Goal: Navigation & Orientation: Find specific page/section

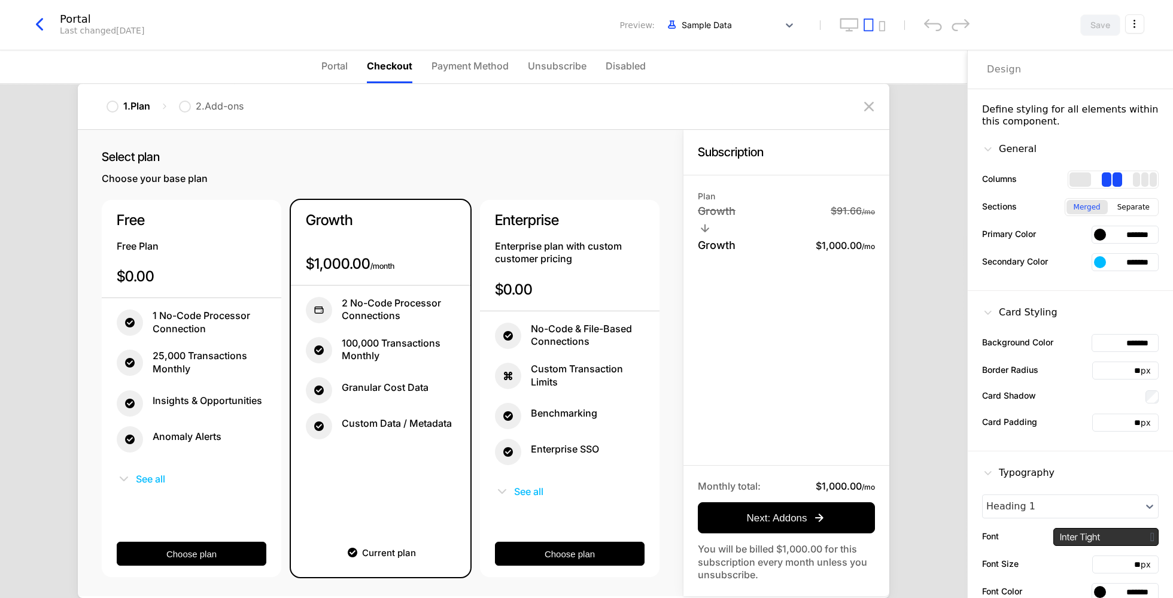
scroll to position [153, 0]
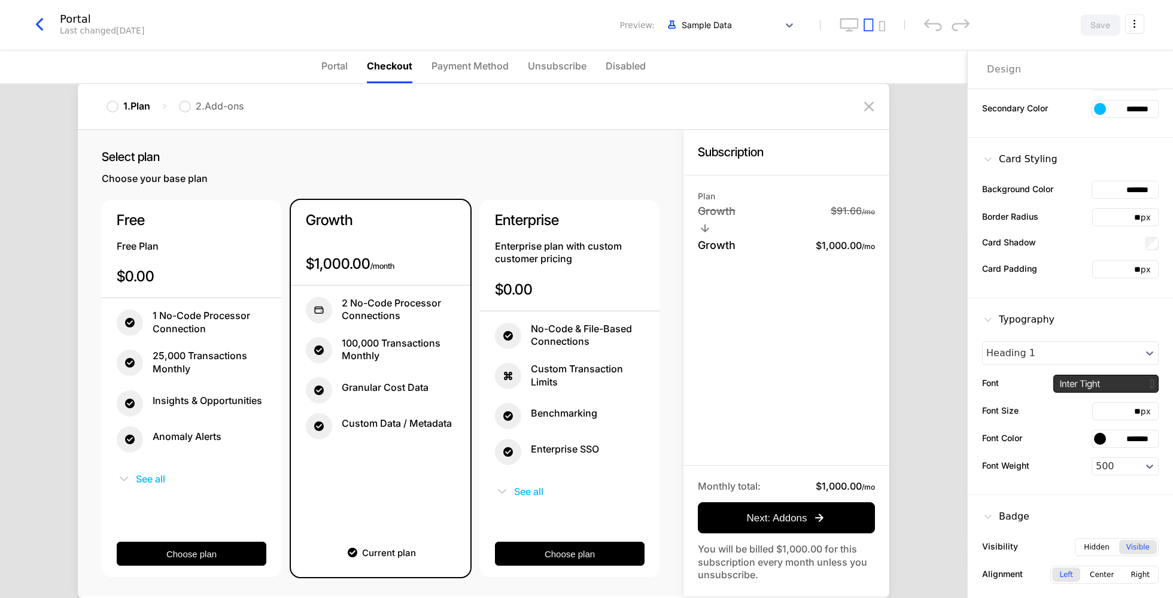
click at [45, 19] on icon "button" at bounding box center [40, 25] width 22 height 22
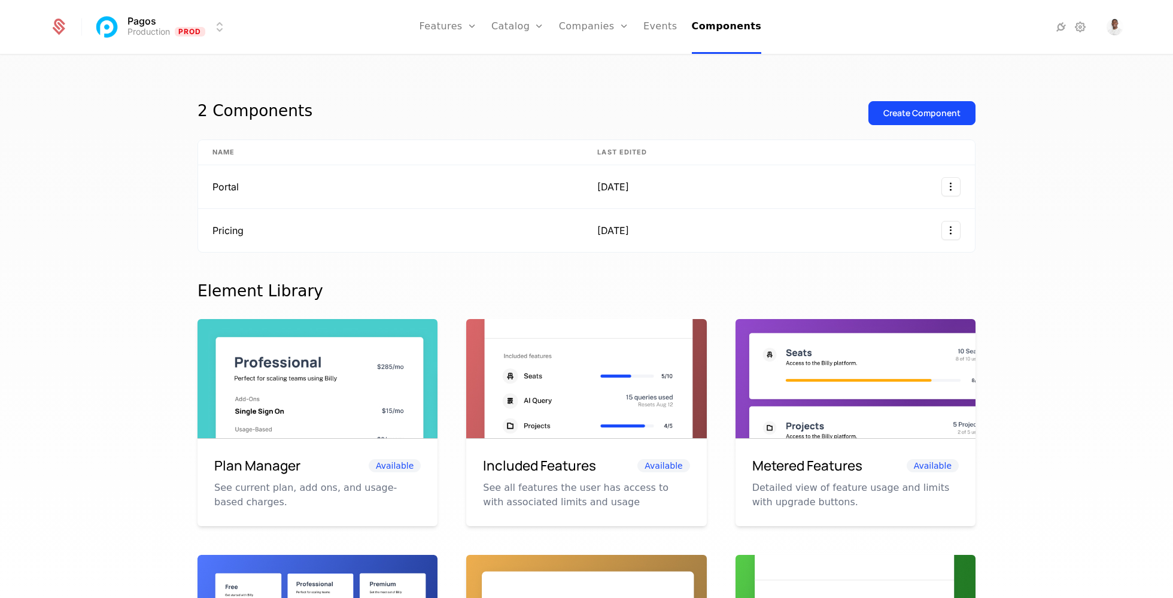
click at [1079, 23] on icon at bounding box center [1080, 27] width 14 height 14
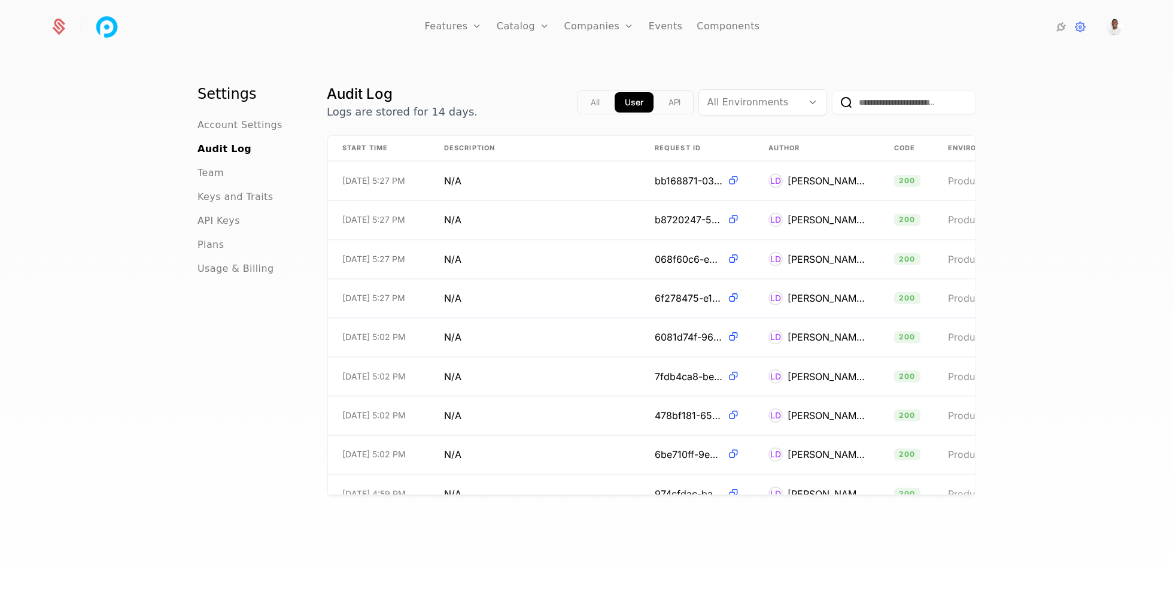
click at [221, 127] on span "Account Settings" at bounding box center [240, 125] width 85 height 14
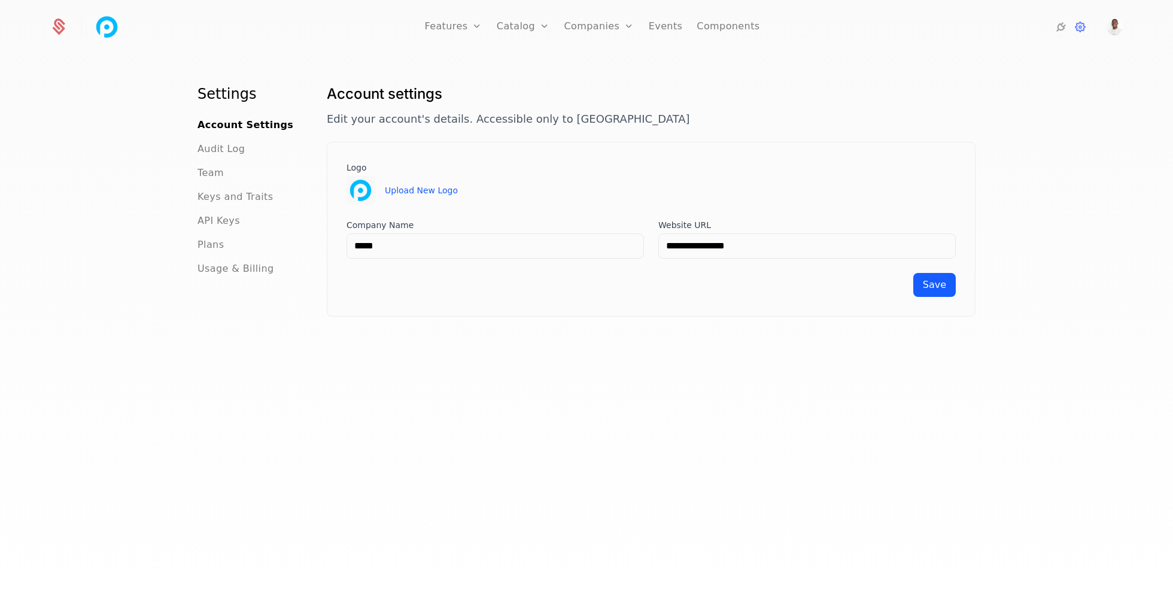
click at [235, 274] on span "Usage & Billing" at bounding box center [236, 269] width 77 height 14
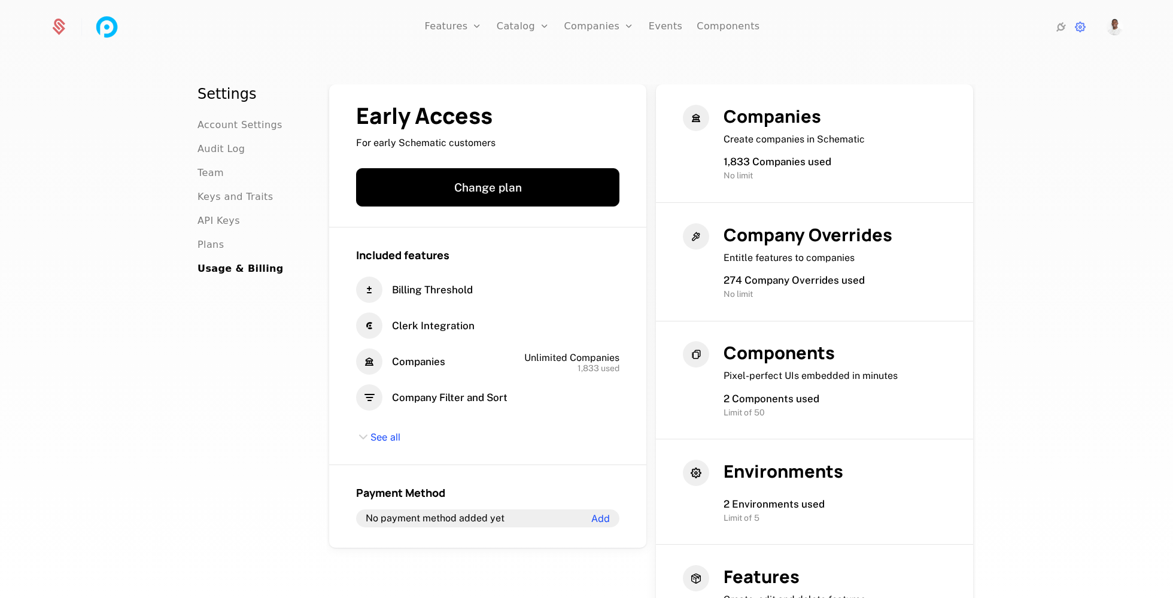
click at [202, 234] on ul "Account Settings Audit Log Team Keys and Traits API Keys Plans Usage & Billing" at bounding box center [248, 197] width 101 height 158
click at [209, 244] on span "Plans" at bounding box center [211, 245] width 26 height 14
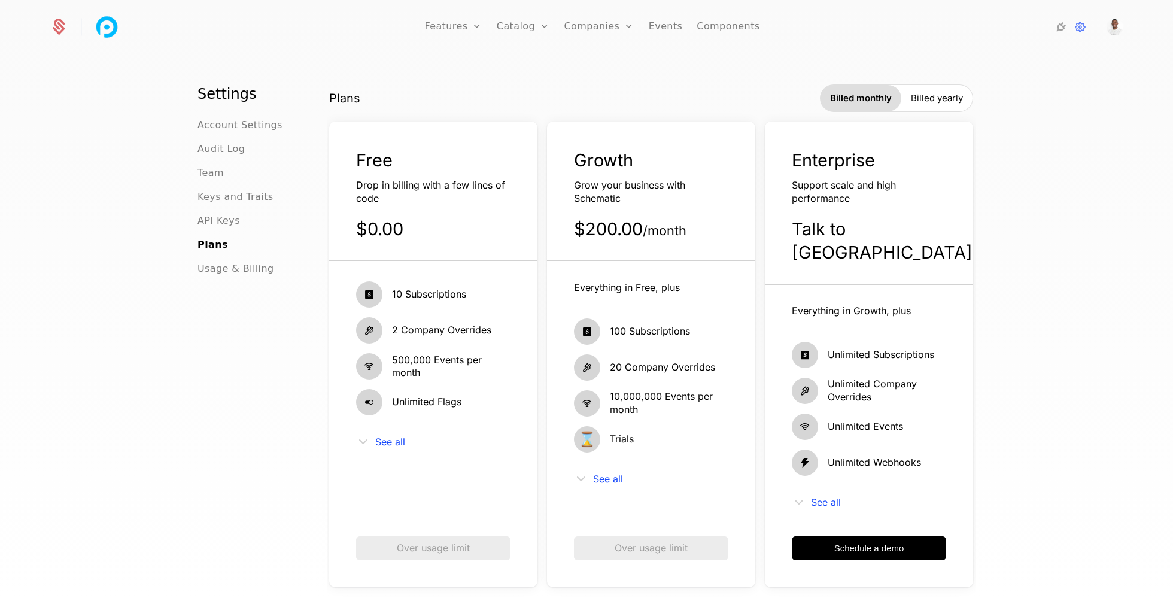
click at [221, 227] on span "API Keys" at bounding box center [219, 221] width 42 height 14
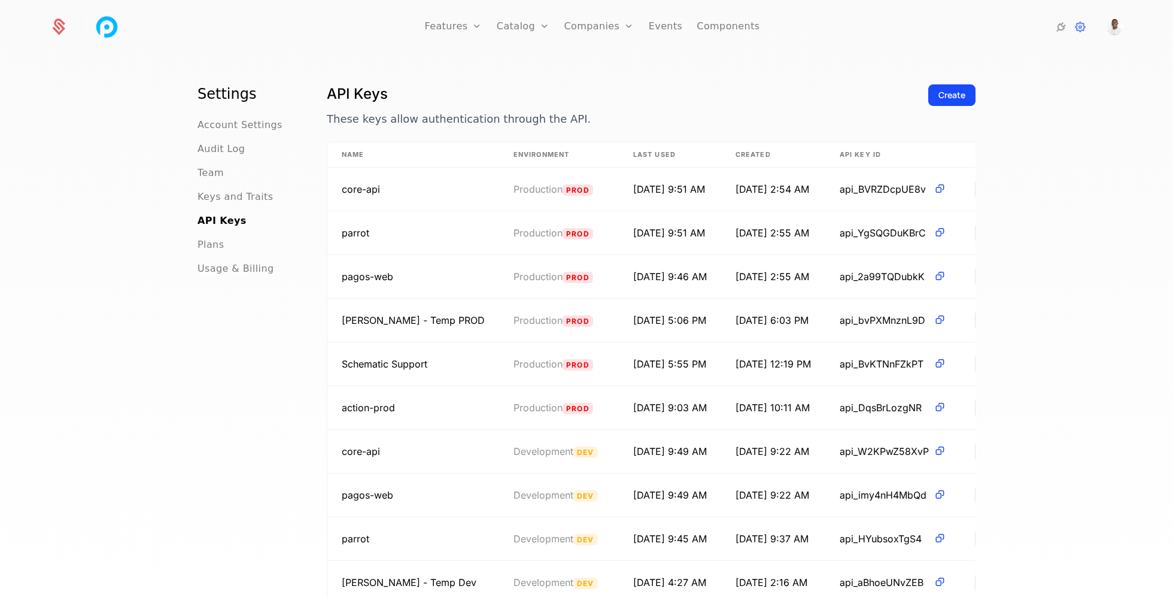
click at [208, 190] on span "Keys and Traits" at bounding box center [235, 197] width 75 height 14
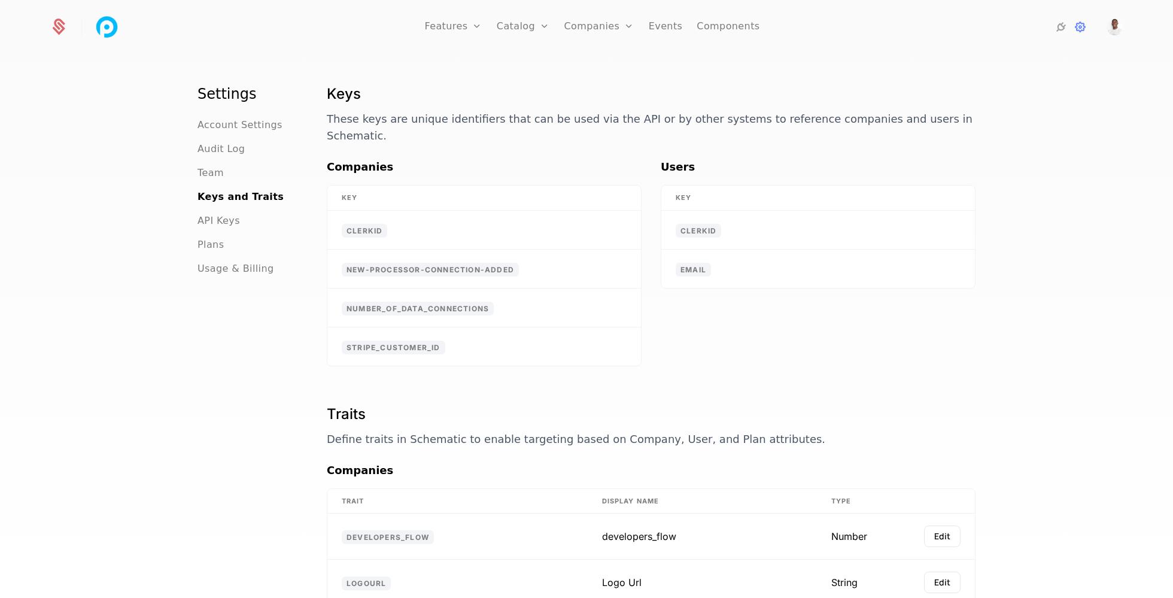
click at [218, 169] on span "Team" at bounding box center [211, 173] width 26 height 14
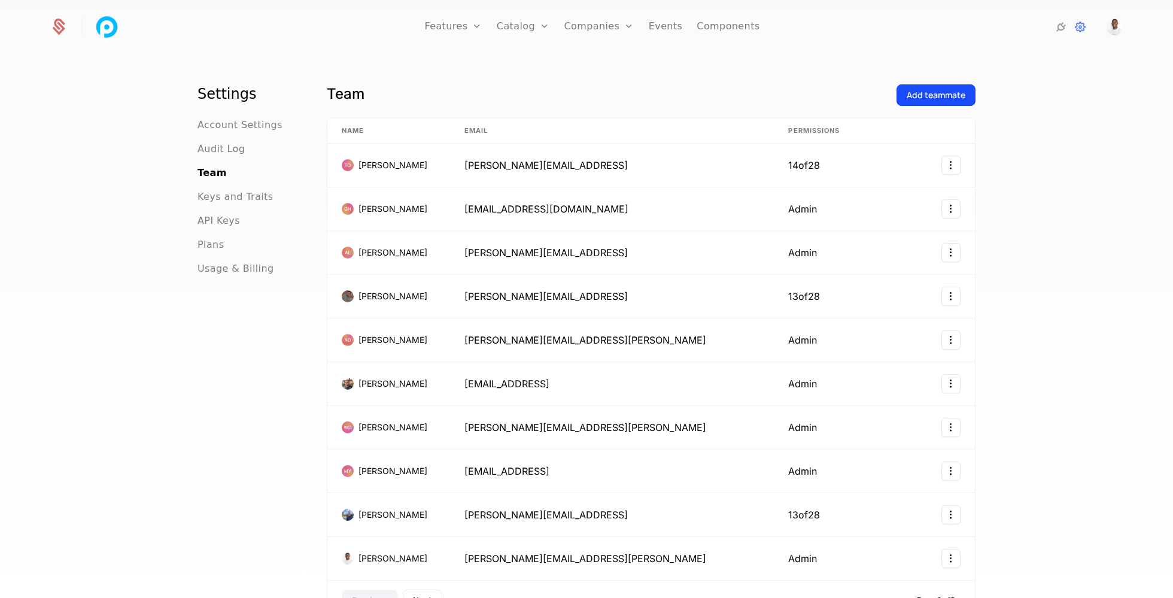
click at [221, 147] on span "Audit Log" at bounding box center [221, 149] width 47 height 14
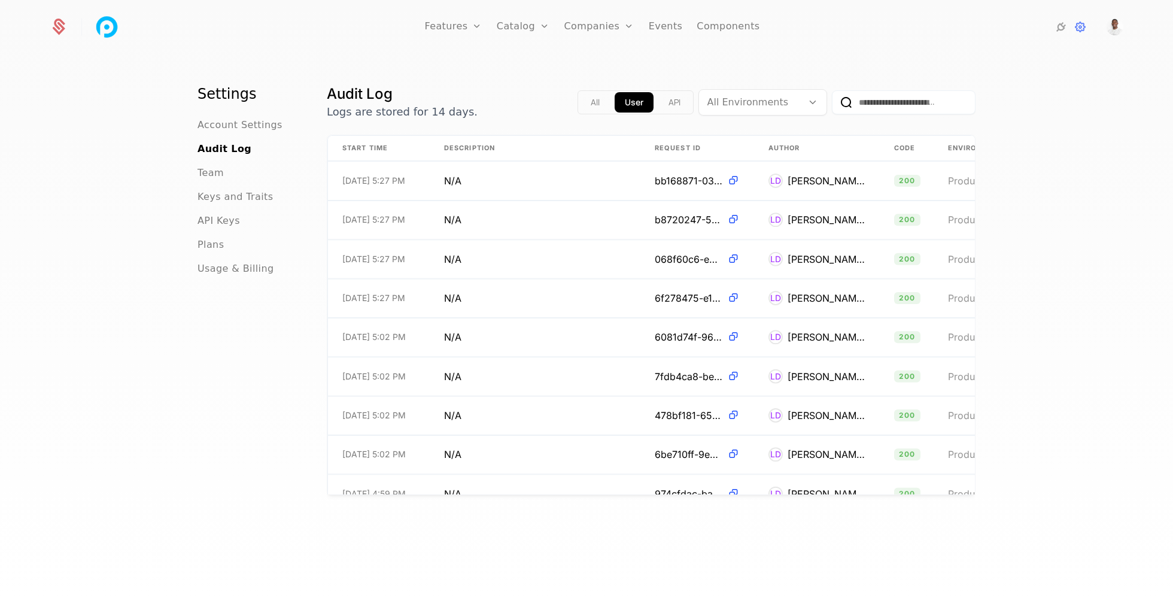
click at [226, 126] on span "Account Settings" at bounding box center [240, 125] width 85 height 14
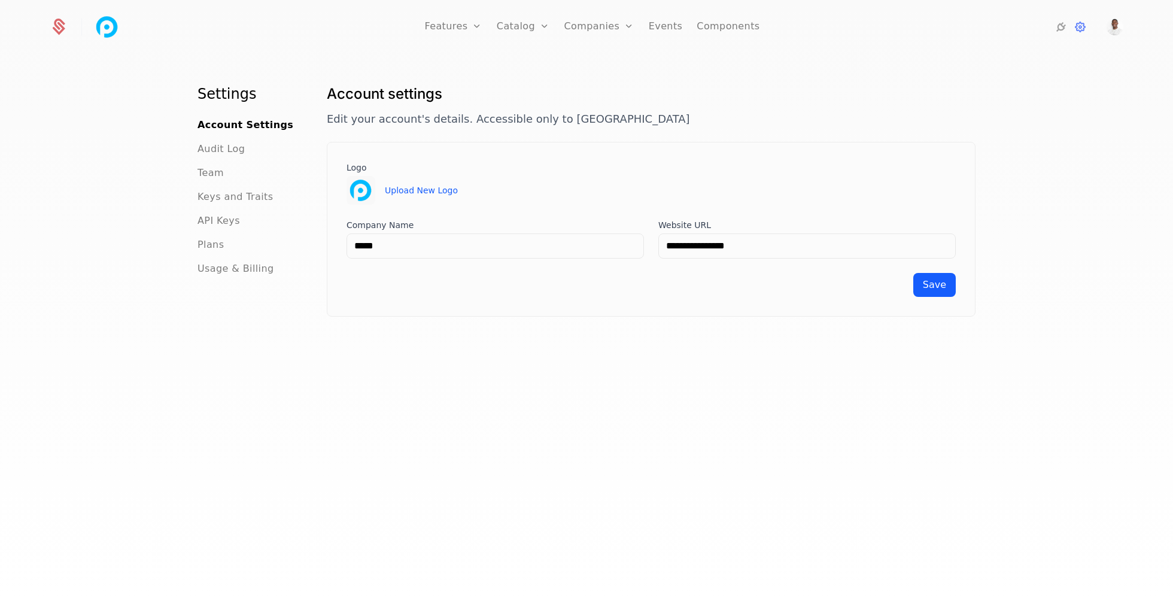
click at [463, 19] on link "Features" at bounding box center [452, 27] width 57 height 54
select select "***"
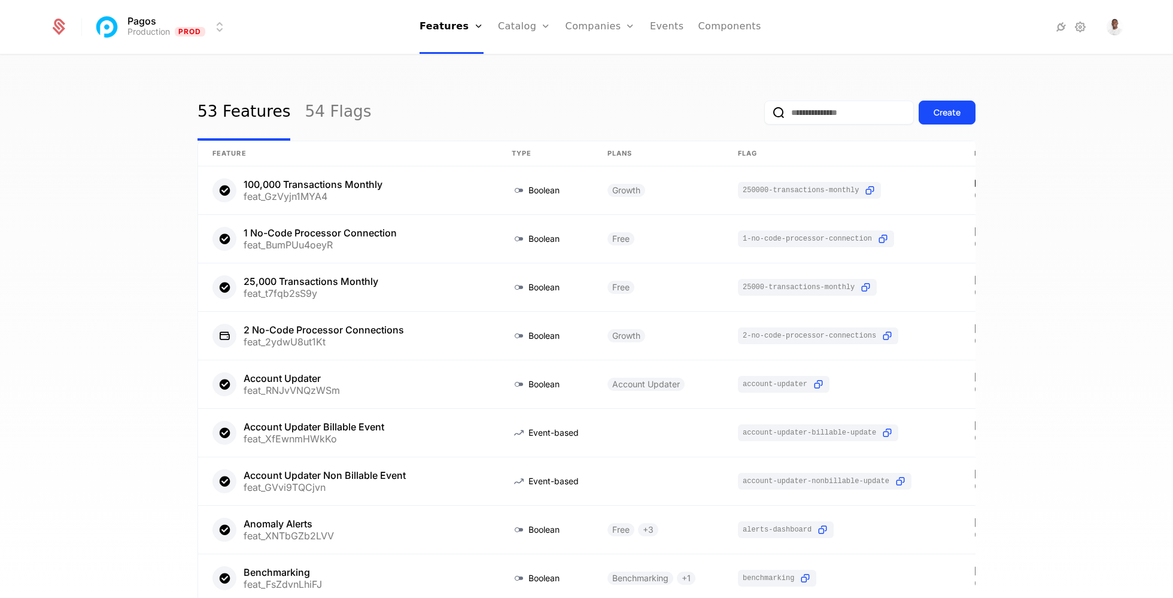
click at [526, 26] on link "Catalog" at bounding box center [524, 27] width 53 height 54
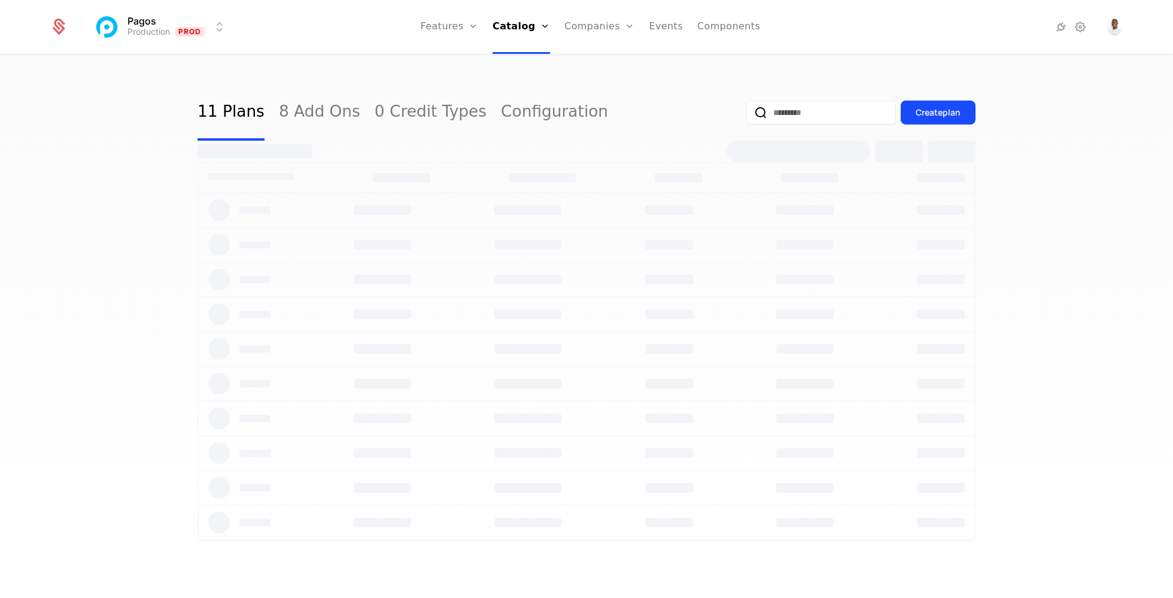
select select "***"
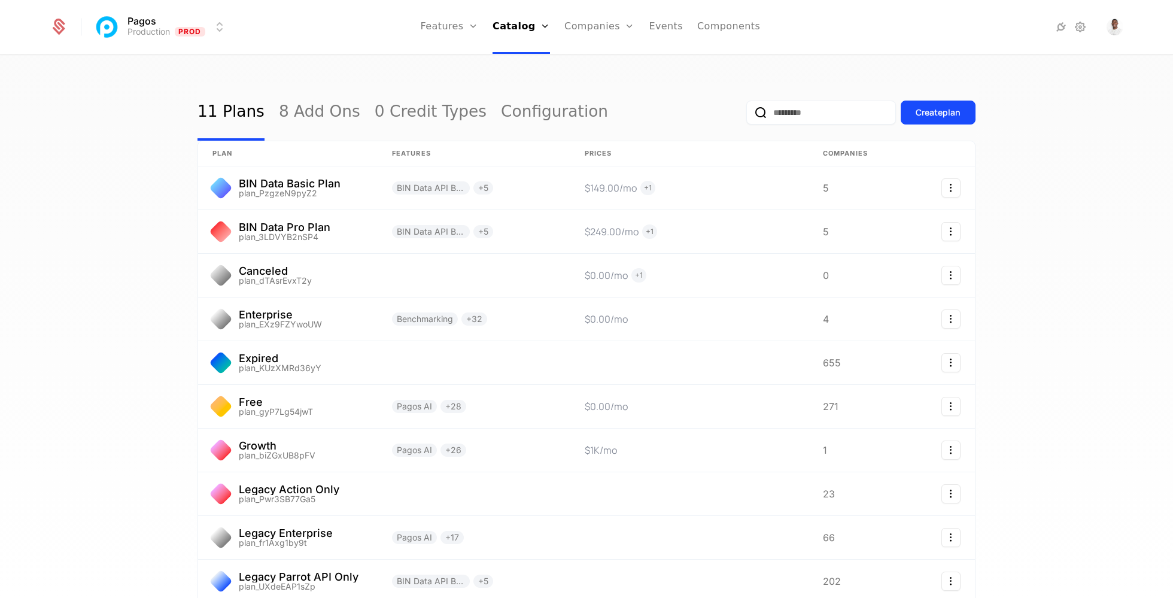
click at [603, 28] on link "Companies" at bounding box center [599, 27] width 70 height 54
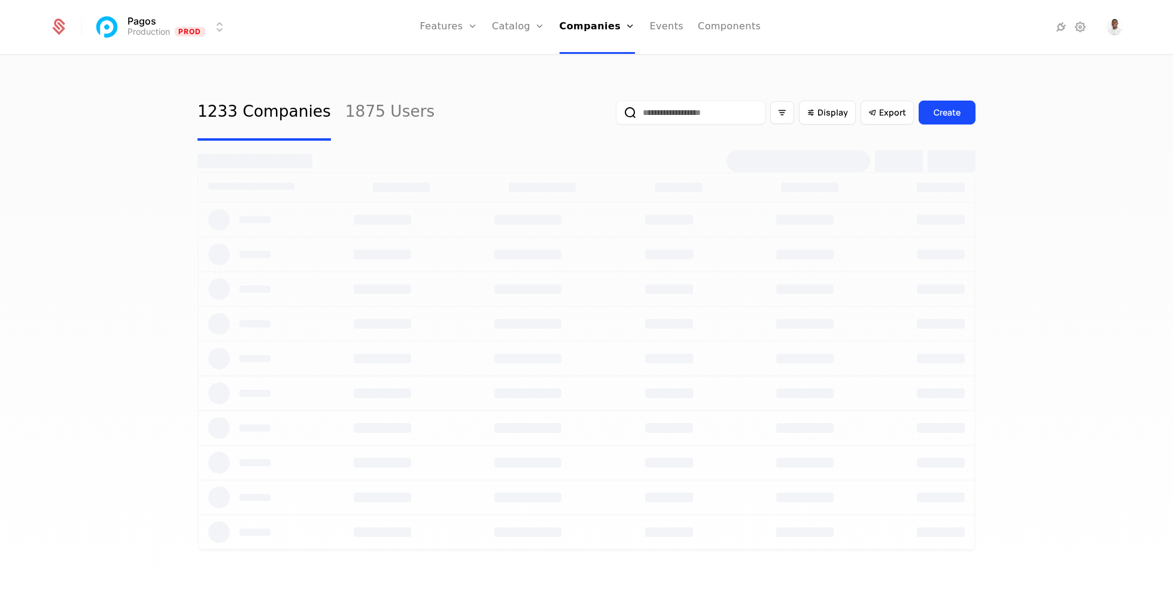
click at [639, 25] on ul "Features Features Flags Catalog Plans Add Ons Credits Configuration Companies C…" at bounding box center [590, 27] width 341 height 54
click at [670, 25] on link "Events" at bounding box center [666, 27] width 34 height 54
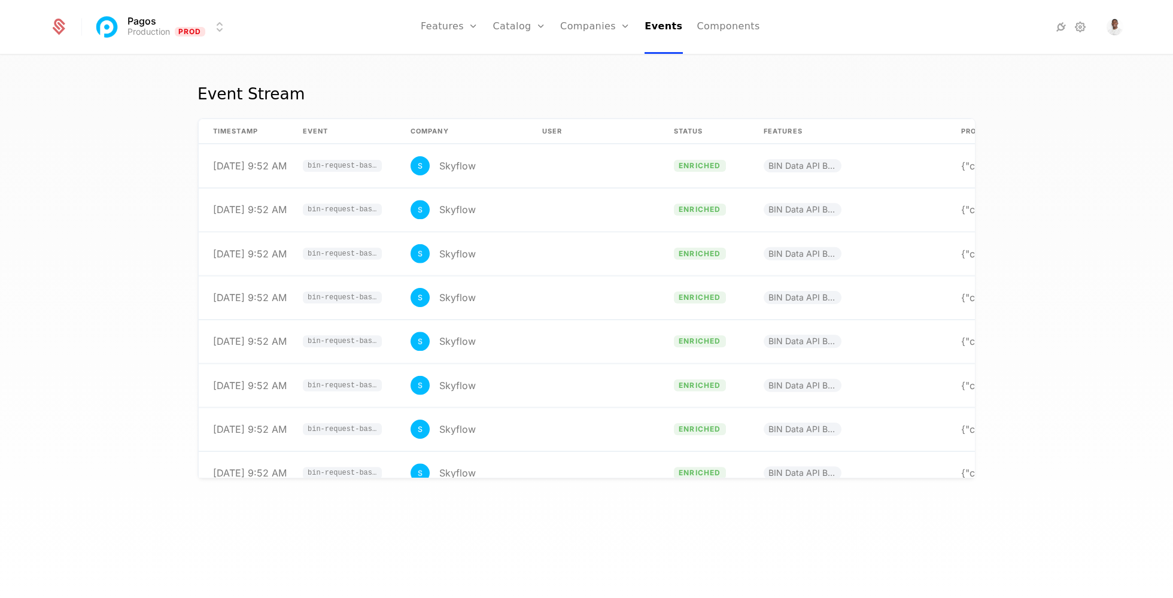
click at [709, 25] on link "Components" at bounding box center [728, 27] width 63 height 54
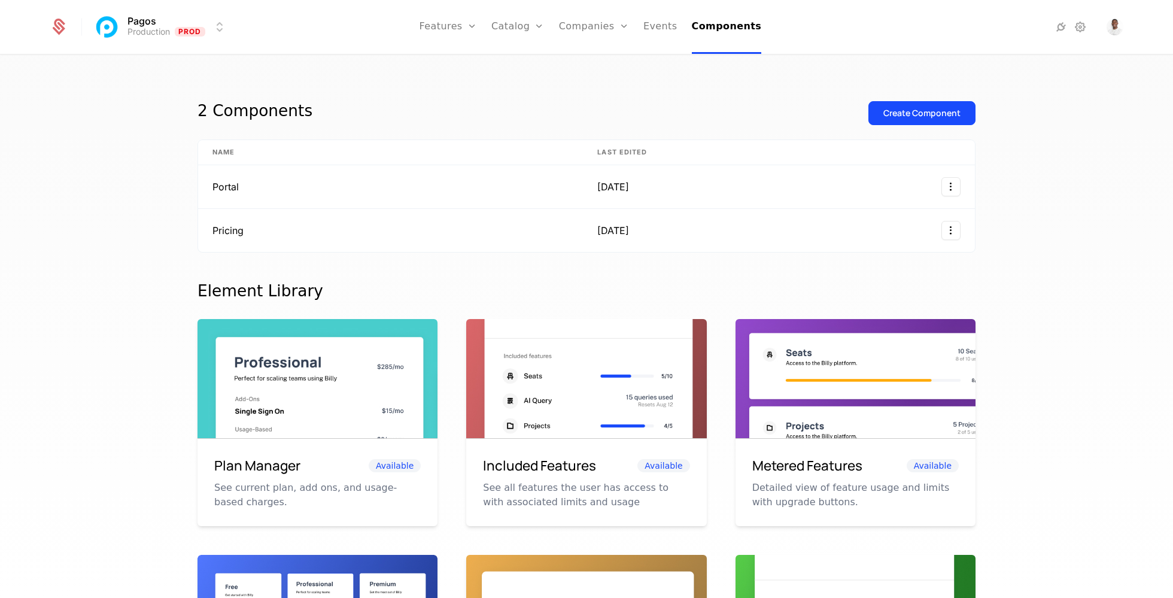
click at [624, 19] on link "Companies" at bounding box center [594, 27] width 70 height 54
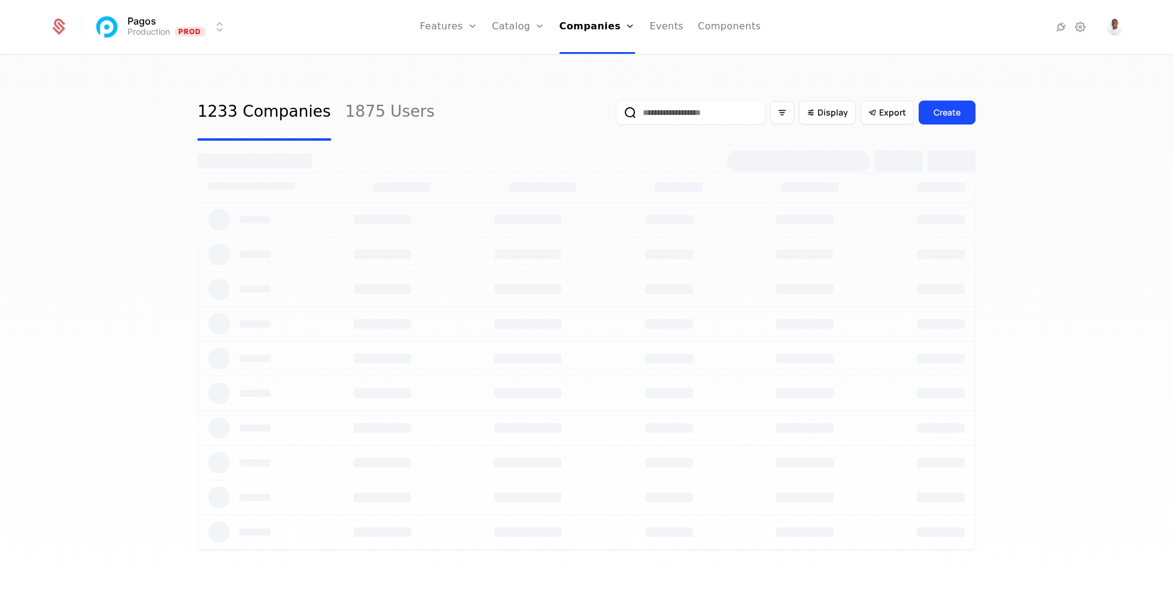
click at [649, 30] on link "Events" at bounding box center [666, 27] width 34 height 54
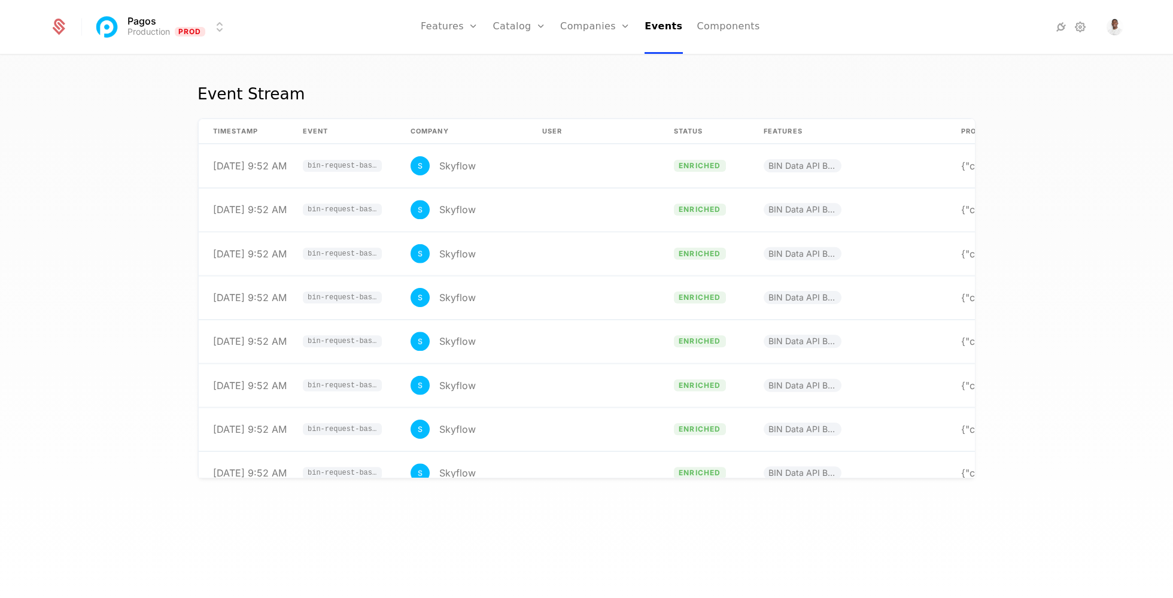
click at [709, 20] on link "Components" at bounding box center [728, 27] width 63 height 54
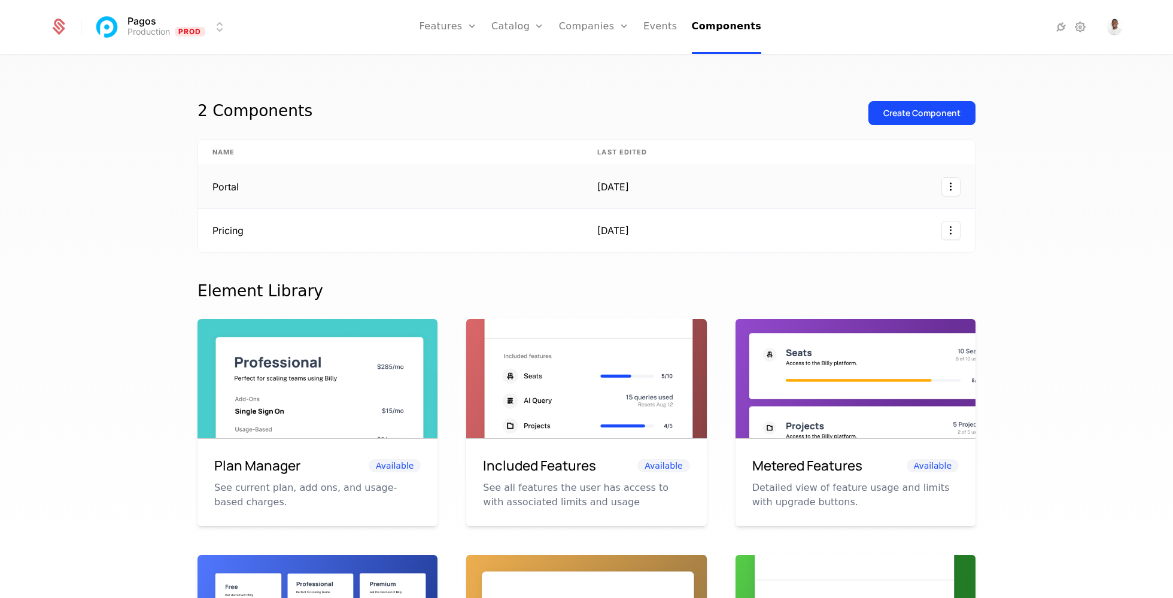
click at [947, 187] on html "Pagos Production Prod Features Features Flags Catalog Plans Add Ons Credits Con…" at bounding box center [586, 299] width 1173 height 598
click at [786, 187] on html "Pagos Production Prod Features Features Flags Catalog Plans Add Ons Credits Con…" at bounding box center [586, 299] width 1173 height 598
click at [876, 197] on td at bounding box center [821, 187] width 308 height 44
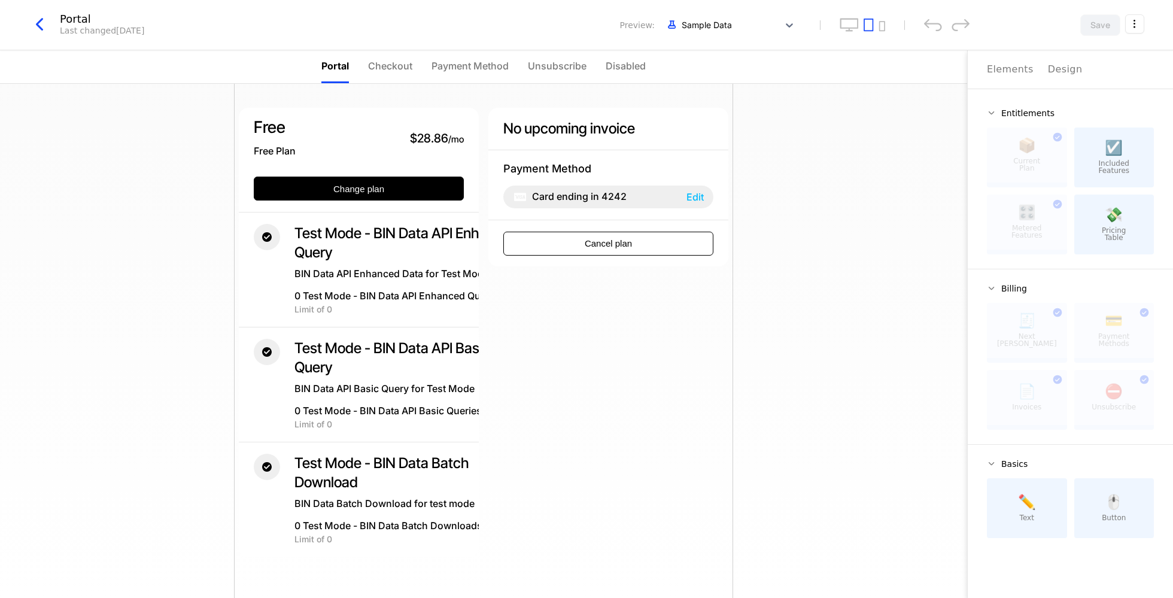
click at [376, 68] on span "Checkout" at bounding box center [390, 66] width 44 height 14
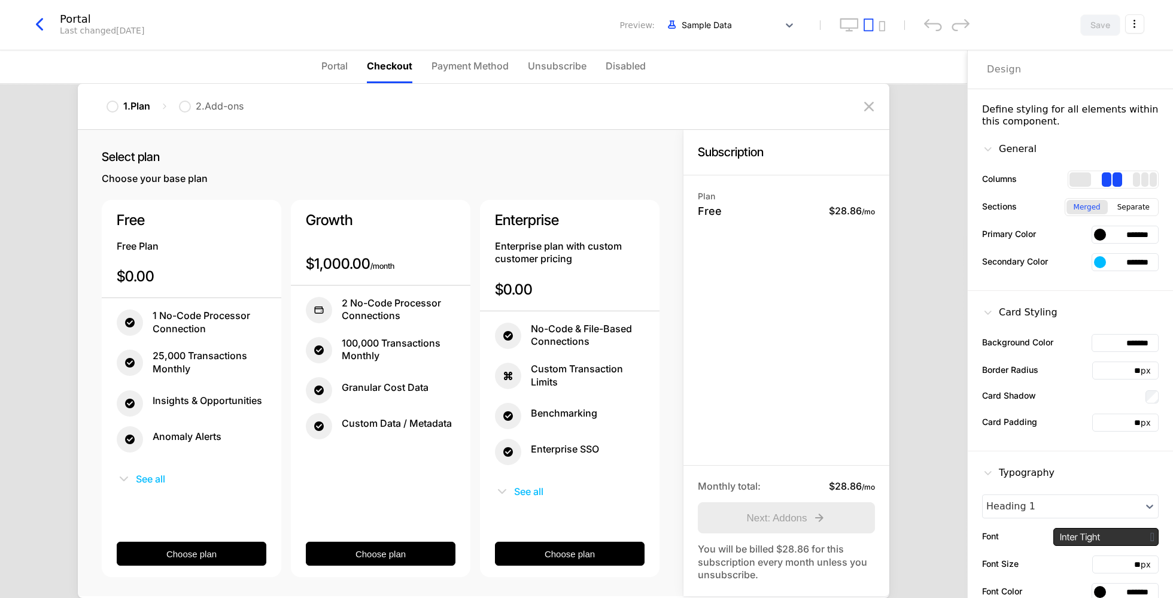
click at [450, 68] on span "Payment Method" at bounding box center [470, 66] width 77 height 14
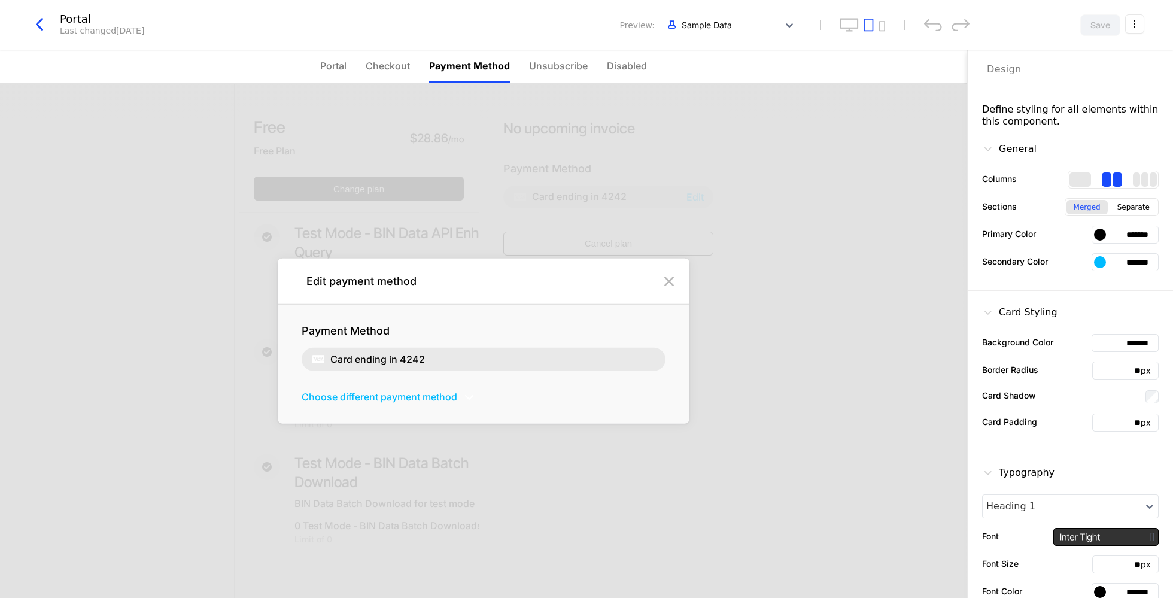
click at [330, 72] on span "Portal" at bounding box center [333, 66] width 26 height 14
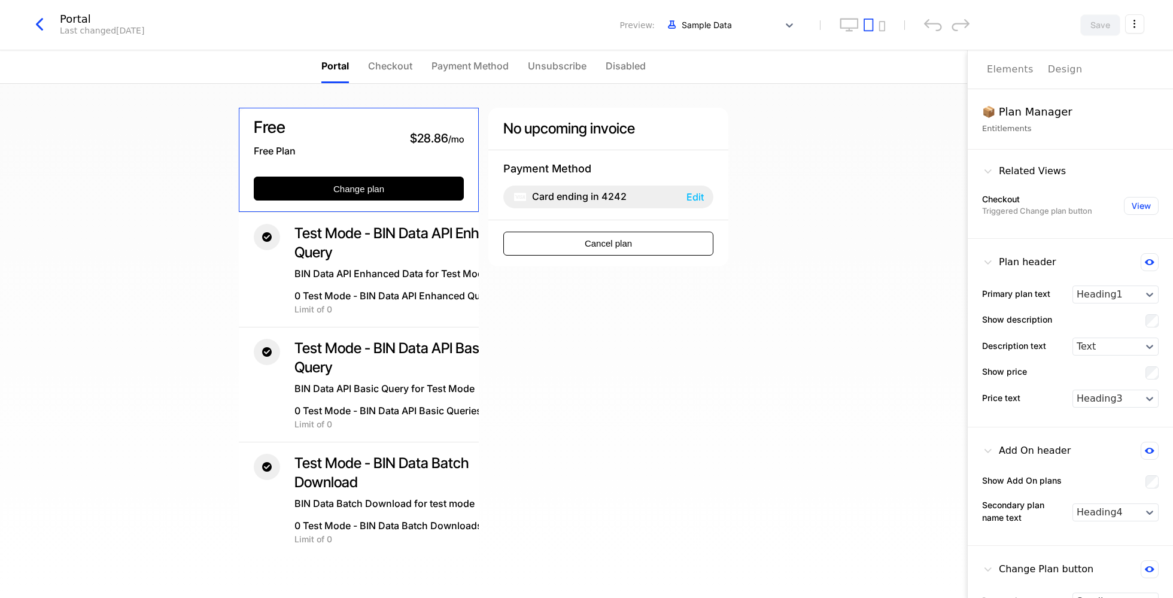
click at [353, 202] on div "Free Free Plan $28.86 / mo Change plan" at bounding box center [359, 160] width 240 height 105
click at [357, 189] on button "Change plan" at bounding box center [359, 189] width 210 height 24
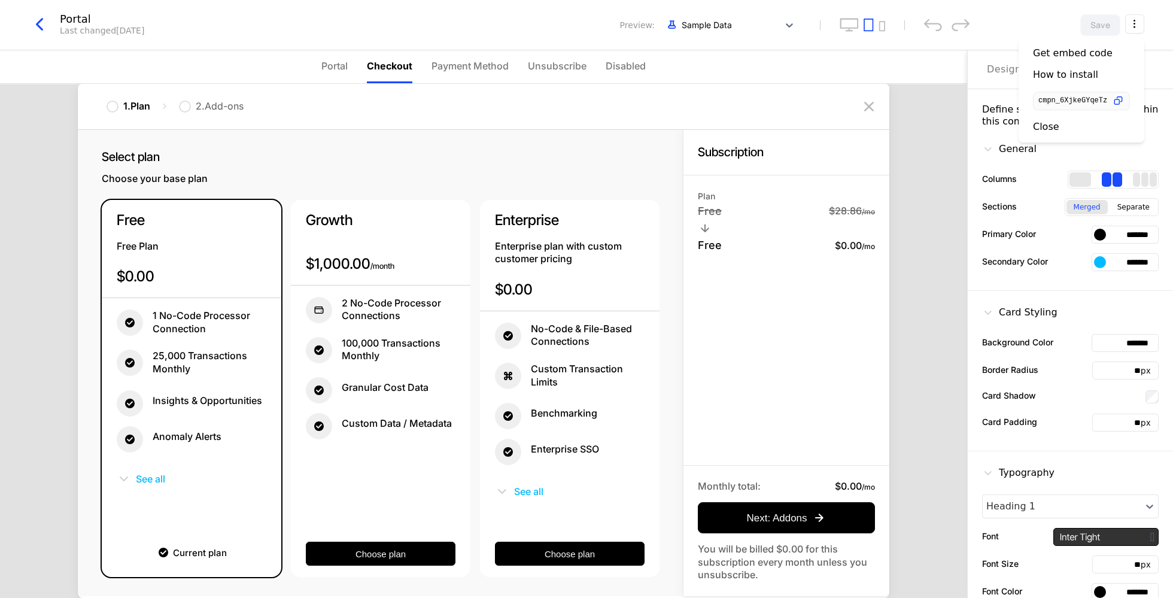
click at [1136, 19] on html "Pagos Production Prod Features Features Flags Catalog Plans Add Ons Credits Con…" at bounding box center [586, 299] width 1173 height 598
click at [1040, 10] on html "Pagos Production Prod Features Features Flags Catalog Plans Add Ons Credits Con…" at bounding box center [586, 299] width 1173 height 598
click at [719, 26] on div at bounding box center [718, 24] width 109 height 15
click at [682, 108] on div "1310Studios Free" at bounding box center [692, 104] width 194 height 13
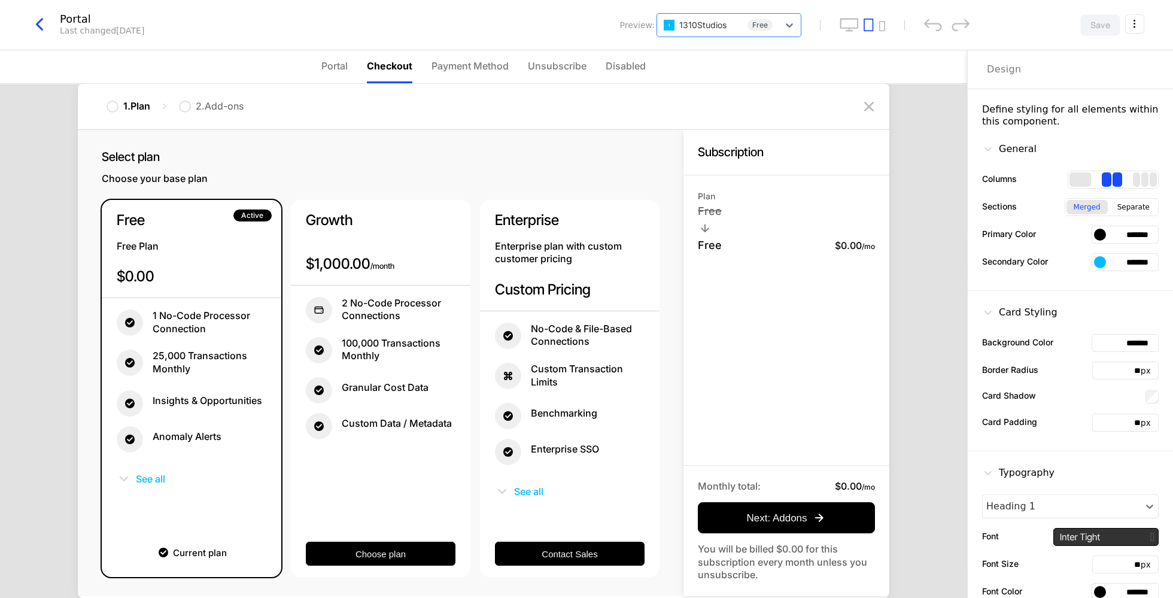
click at [492, 75] on li "Payment Method" at bounding box center [470, 66] width 77 height 33
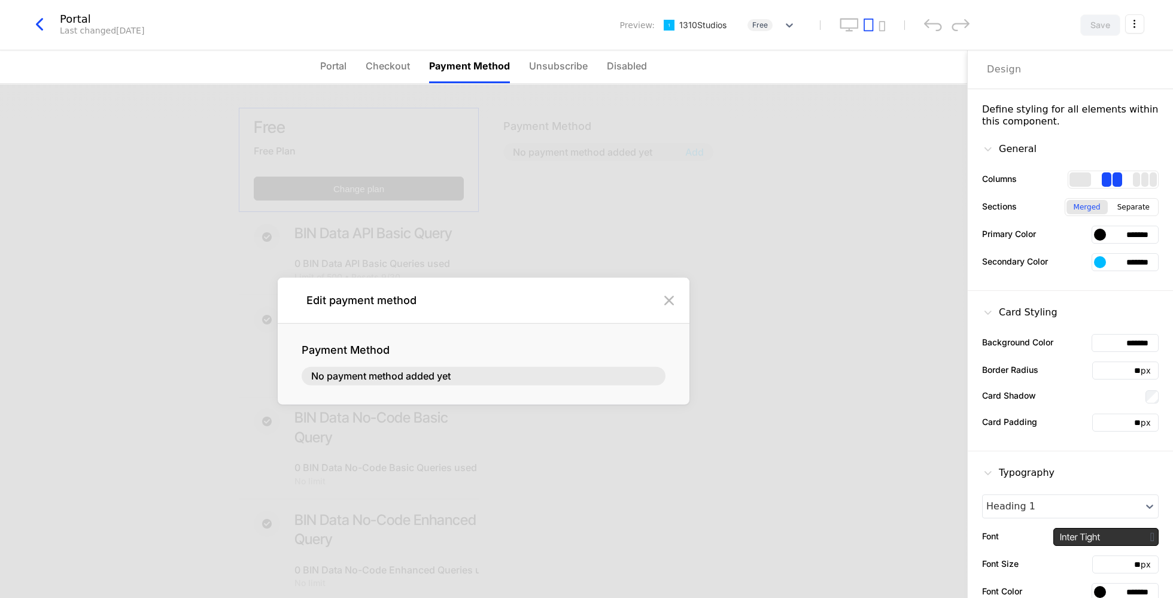
click at [569, 74] on li "Unsubscribe" at bounding box center [558, 66] width 59 height 33
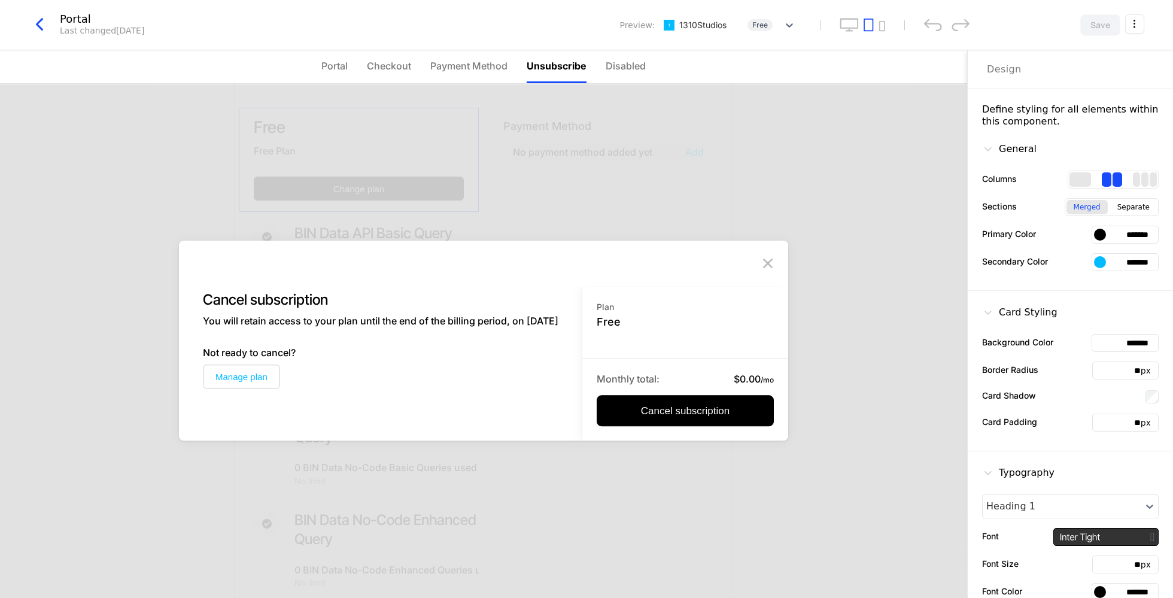
click at [339, 89] on div "Free Free Plan Change plan BIN Data API Basic Query 0 BIN Data API Basic Querie…" at bounding box center [483, 570] width 499 height 972
click at [324, 89] on div "Free Free Plan Change plan BIN Data API Basic Query 0 BIN Data API Basic Querie…" at bounding box center [483, 570] width 499 height 972
click at [329, 74] on li "Portal" at bounding box center [334, 66] width 26 height 33
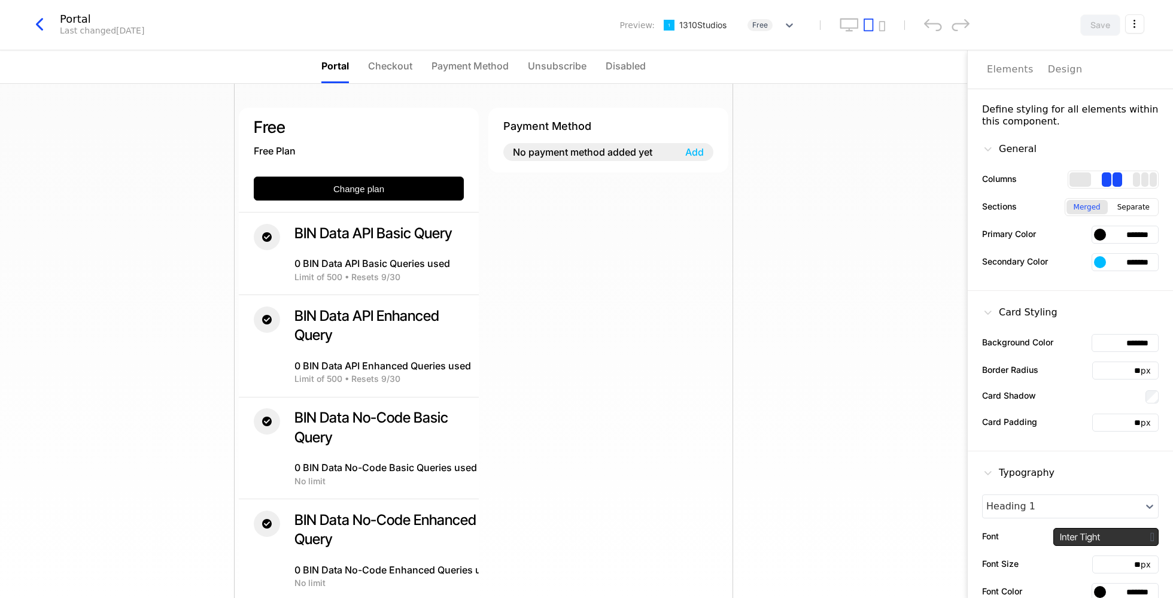
click at [45, 24] on icon "button" at bounding box center [40, 25] width 22 height 22
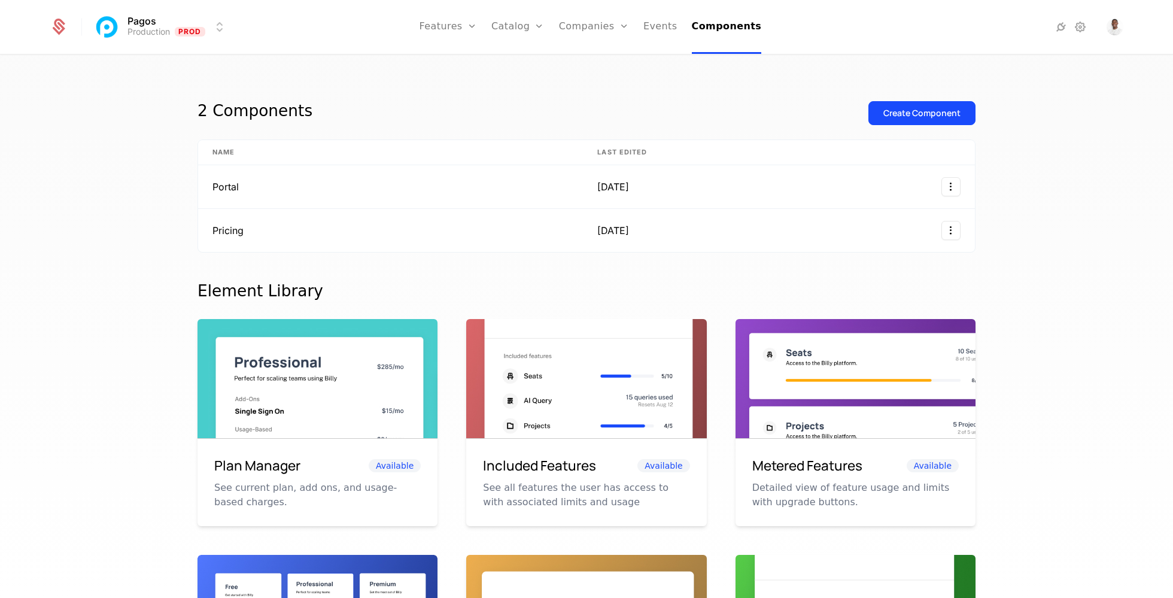
click at [1077, 29] on icon at bounding box center [1080, 27] width 14 height 14
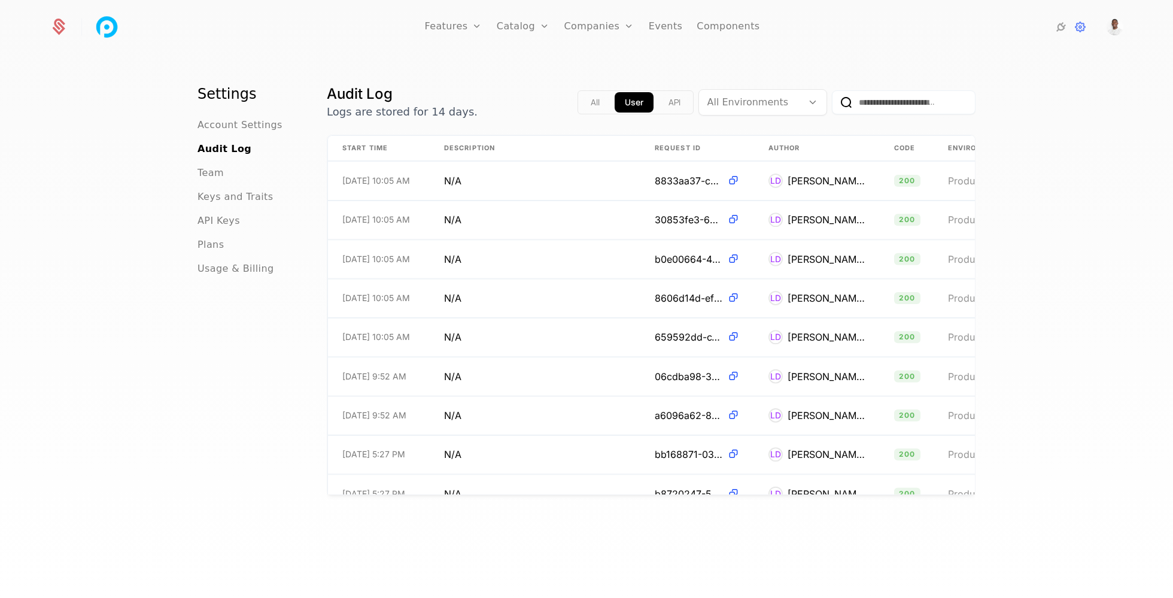
click at [1063, 30] on icon at bounding box center [1061, 27] width 14 height 14
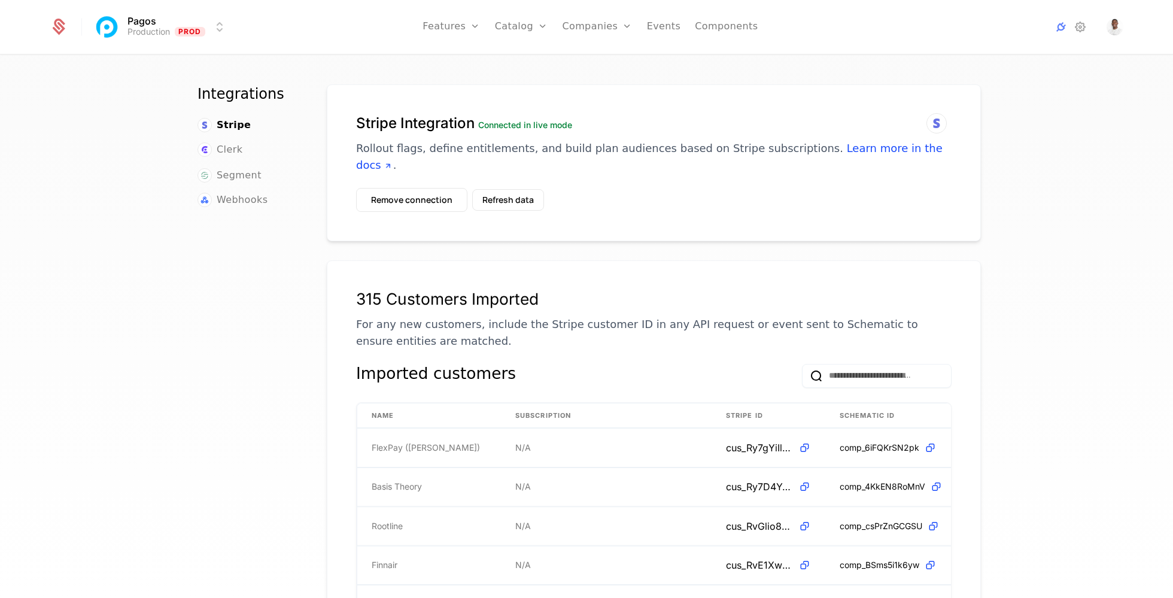
click at [1074, 26] on icon at bounding box center [1080, 27] width 14 height 14
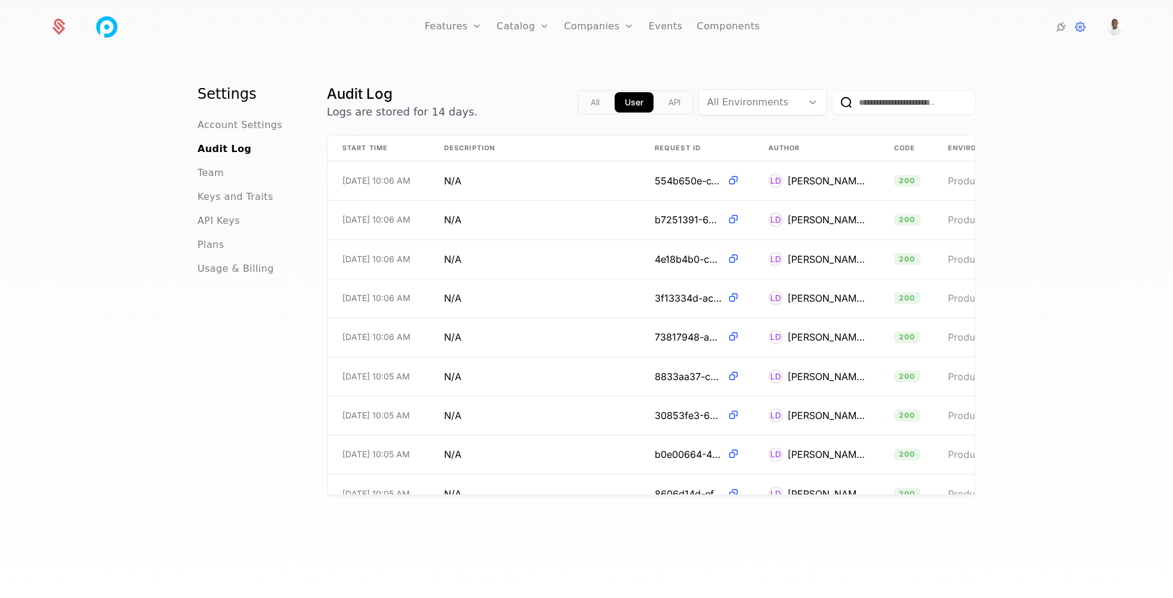
click at [1054, 28] on icon at bounding box center [1061, 27] width 14 height 14
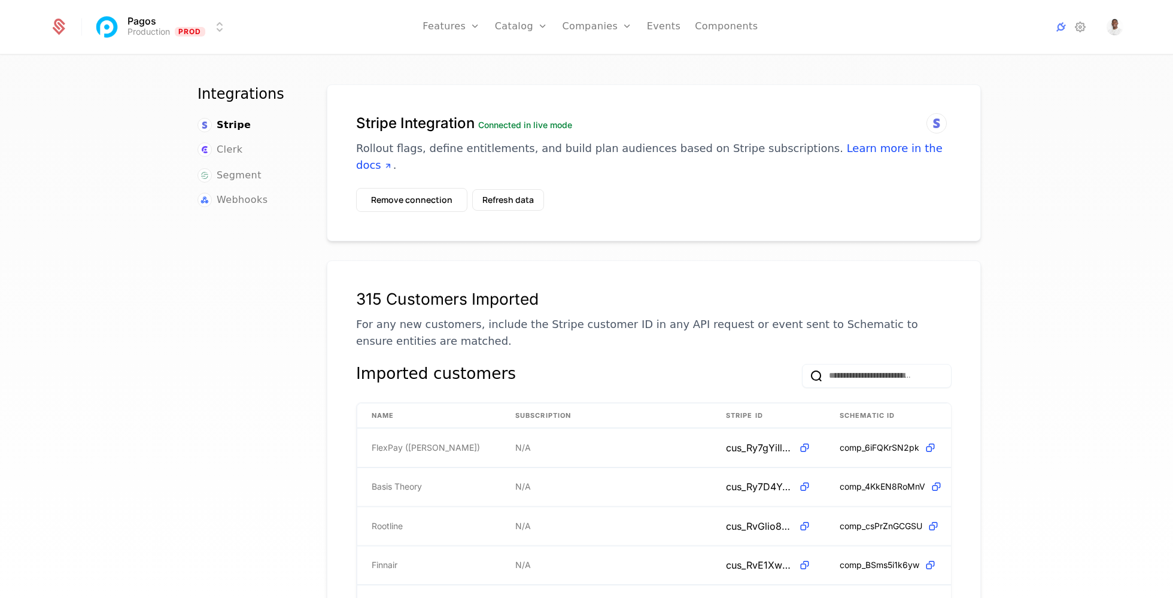
click at [246, 204] on span "Webhooks" at bounding box center [242, 200] width 51 height 14
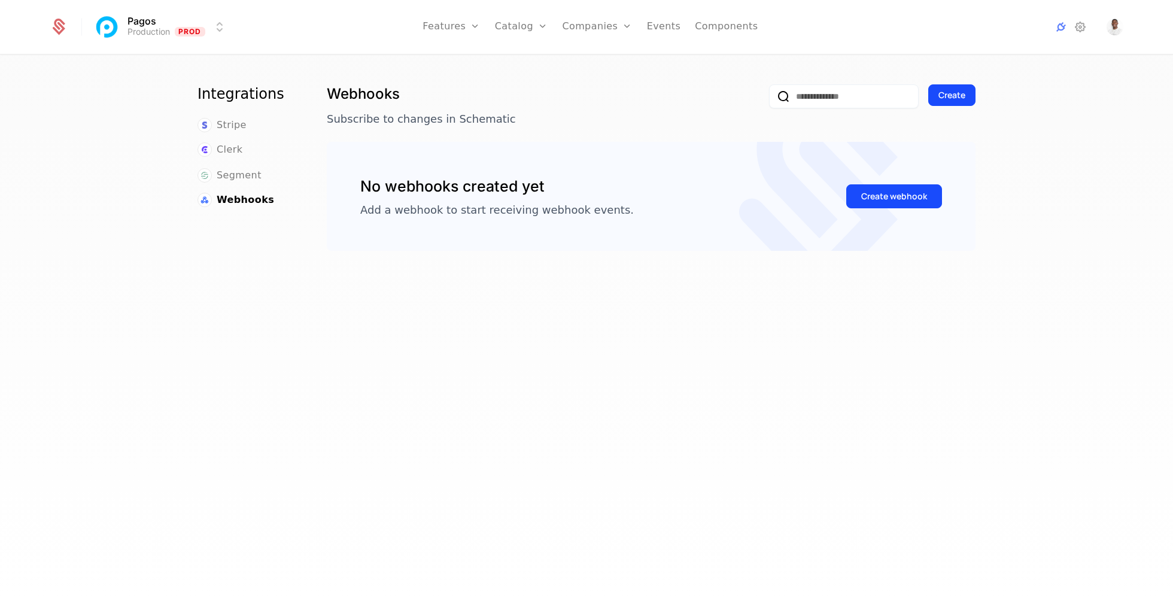
click at [257, 181] on span "Segment" at bounding box center [239, 175] width 45 height 14
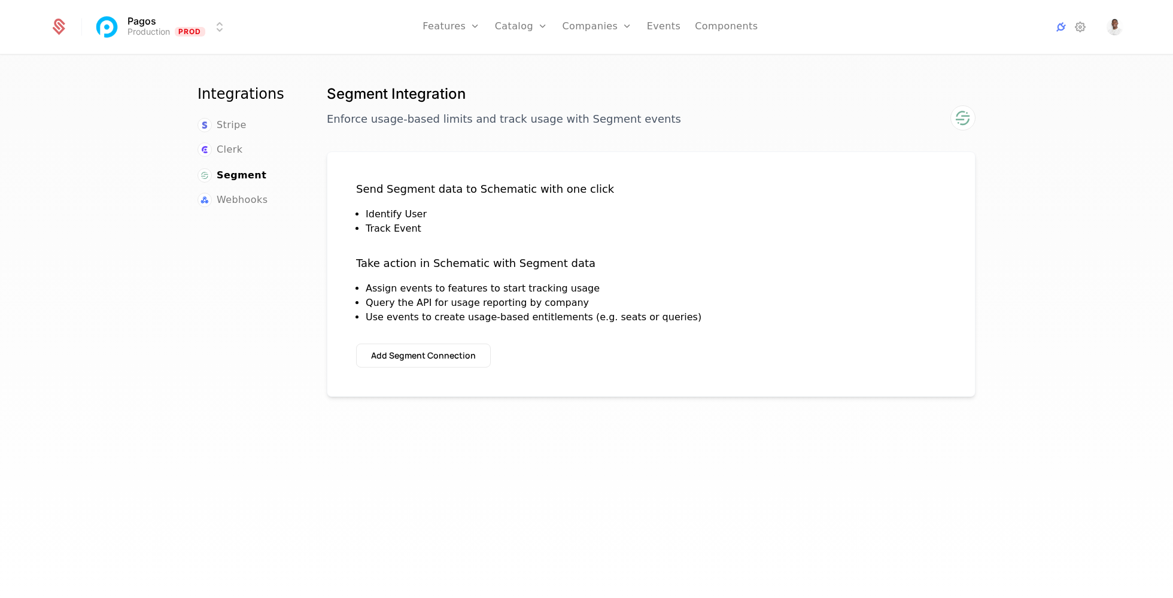
click at [224, 145] on span "Clerk" at bounding box center [230, 149] width 26 height 14
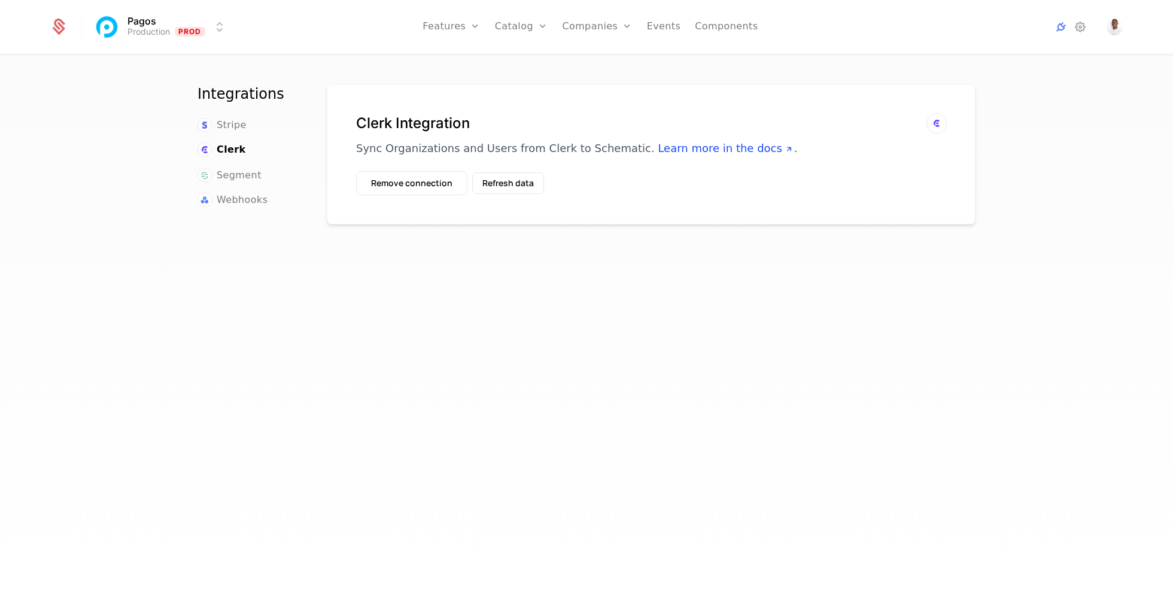
click at [223, 122] on span "Stripe" at bounding box center [232, 125] width 30 height 14
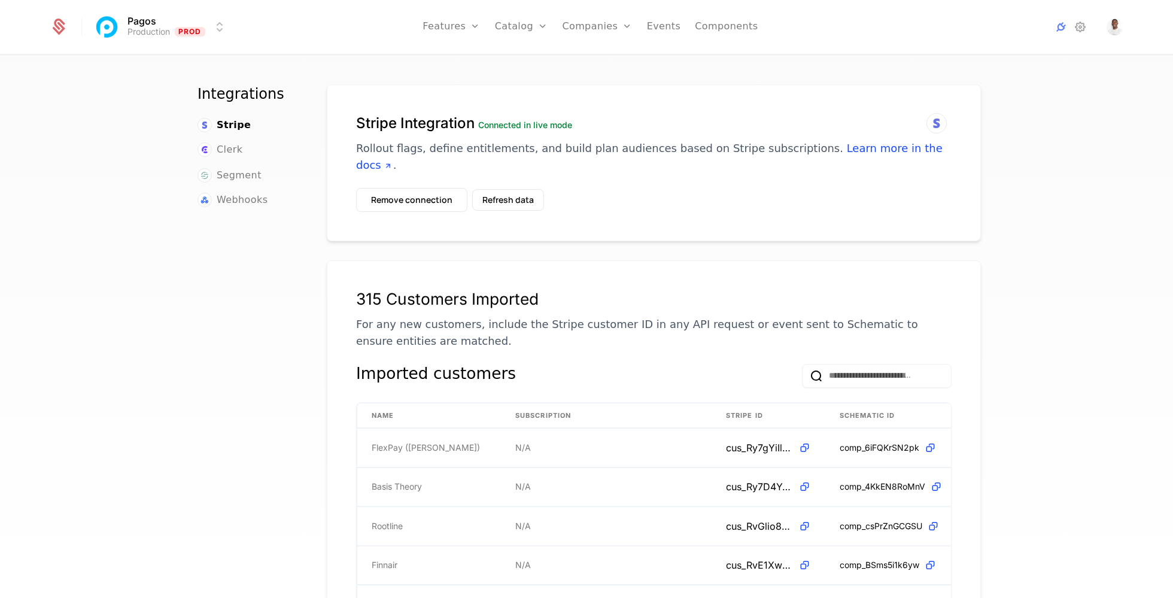
click at [1082, 30] on icon at bounding box center [1080, 27] width 14 height 14
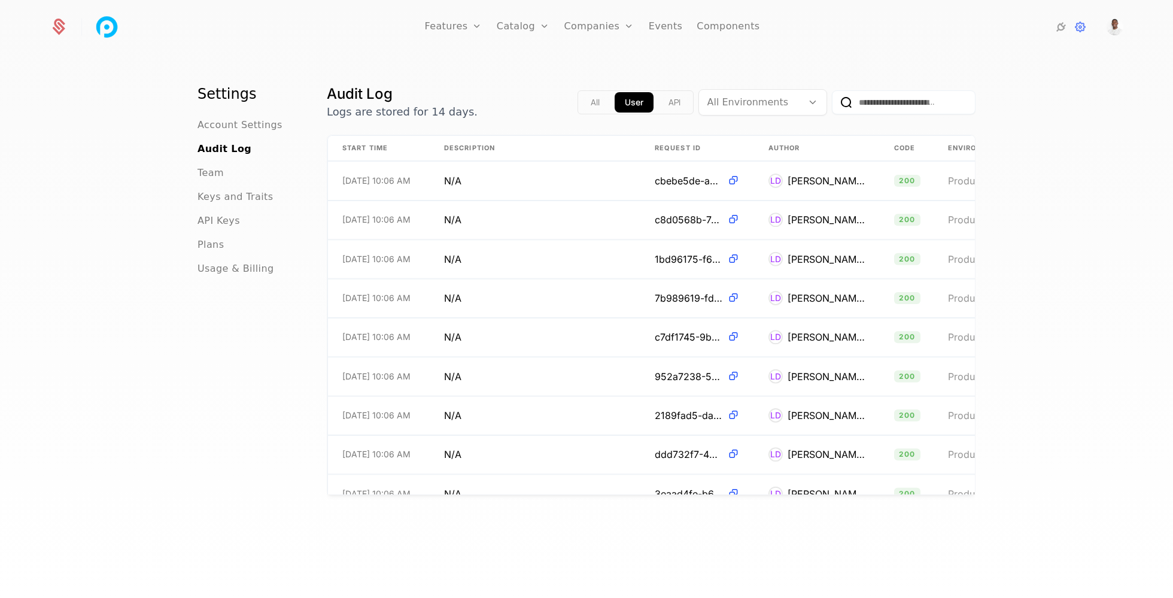
click at [227, 124] on span "Account Settings" at bounding box center [240, 125] width 85 height 14
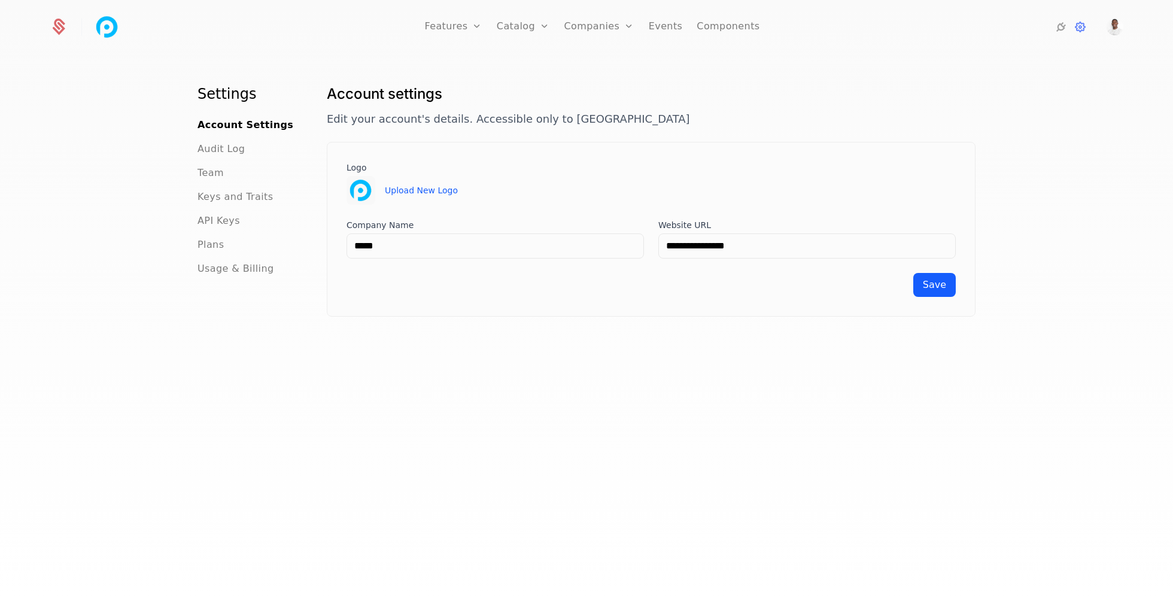
click at [227, 139] on ul "Account Settings Audit Log Team Keys and Traits API Keys Plans Usage & Billing" at bounding box center [248, 197] width 101 height 158
click at [228, 147] on span "Audit Log" at bounding box center [221, 149] width 47 height 14
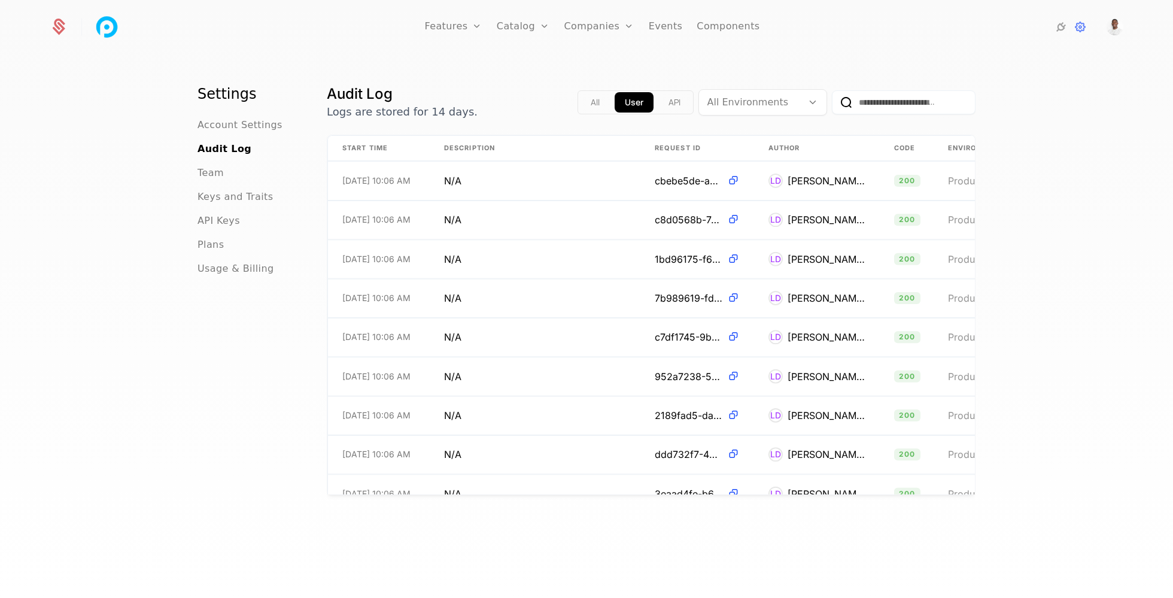
click at [217, 169] on span "Team" at bounding box center [211, 173] width 26 height 14
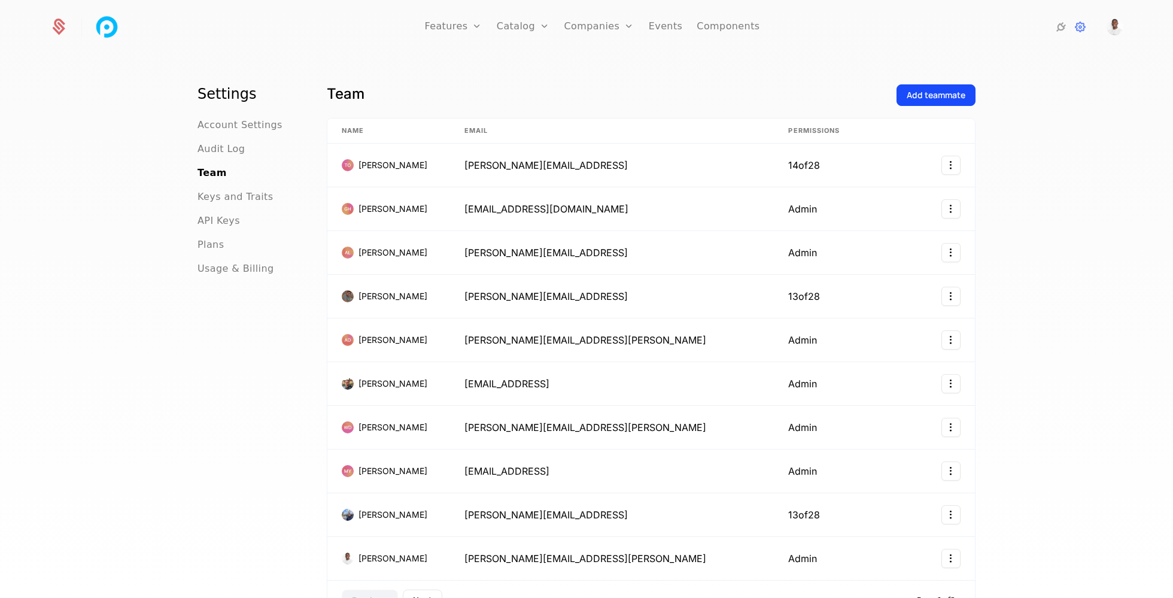
click at [230, 198] on span "Keys and Traits" at bounding box center [235, 197] width 75 height 14
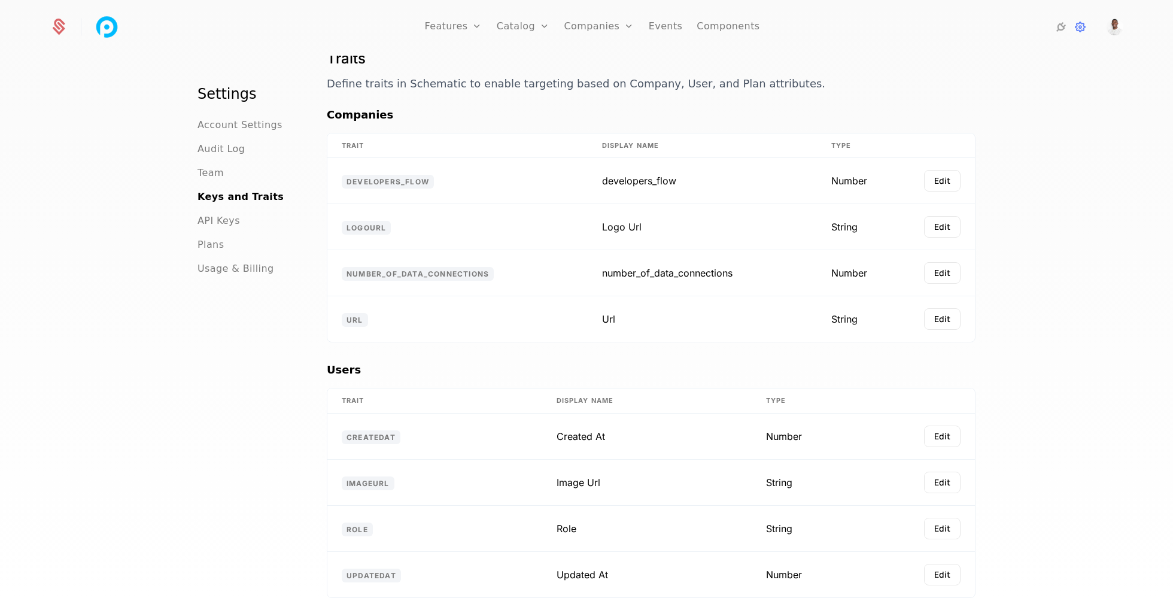
scroll to position [363, 0]
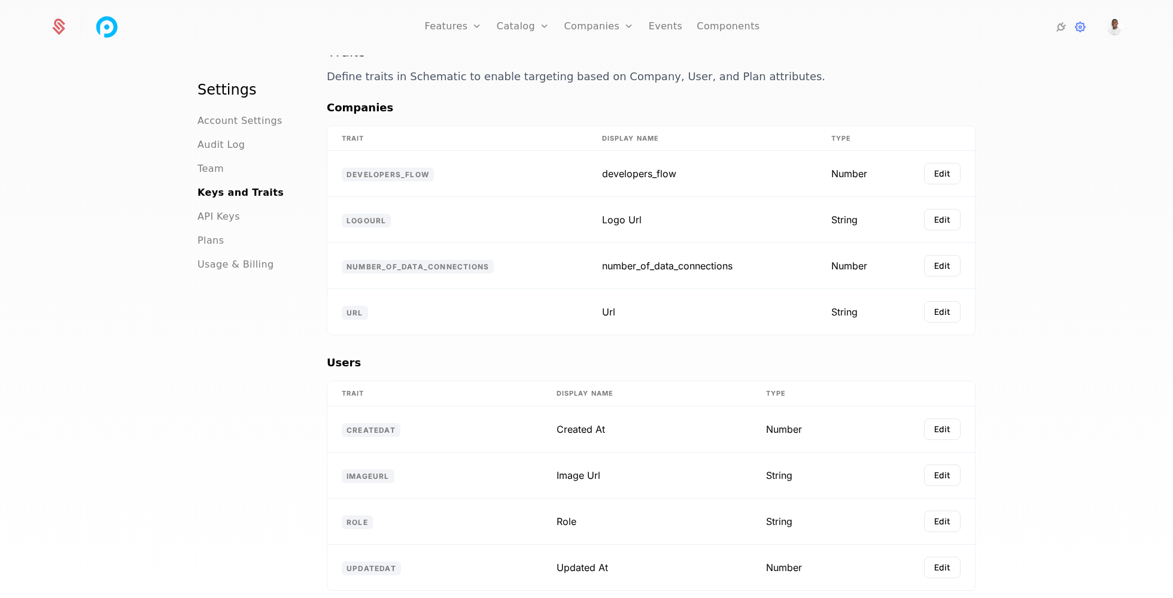
click at [213, 209] on span "API Keys" at bounding box center [219, 216] width 42 height 14
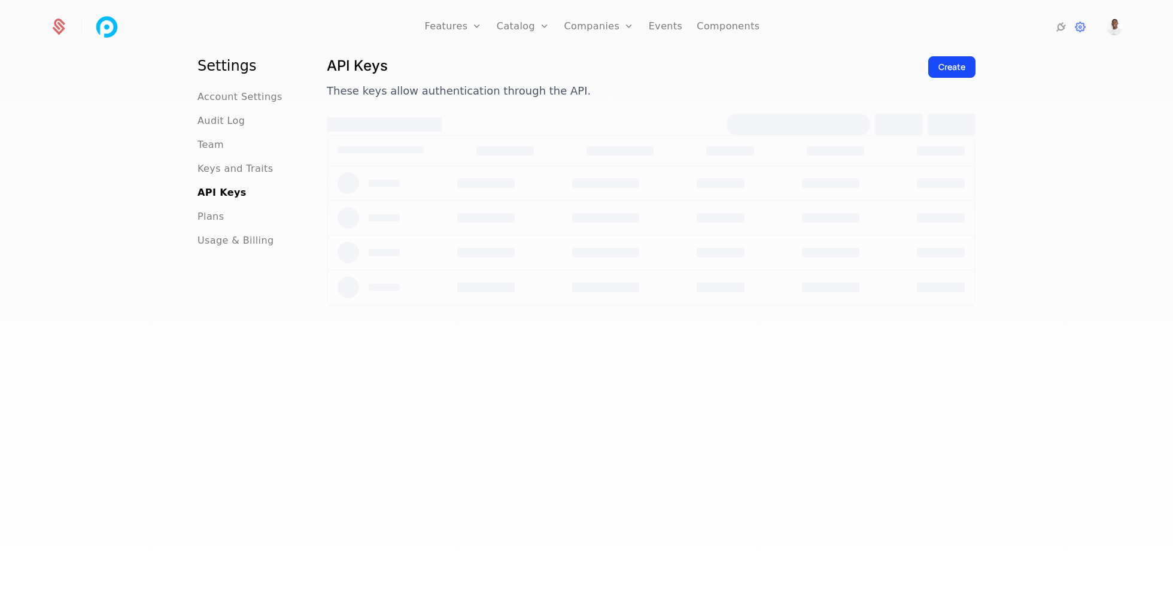
scroll to position [31, 0]
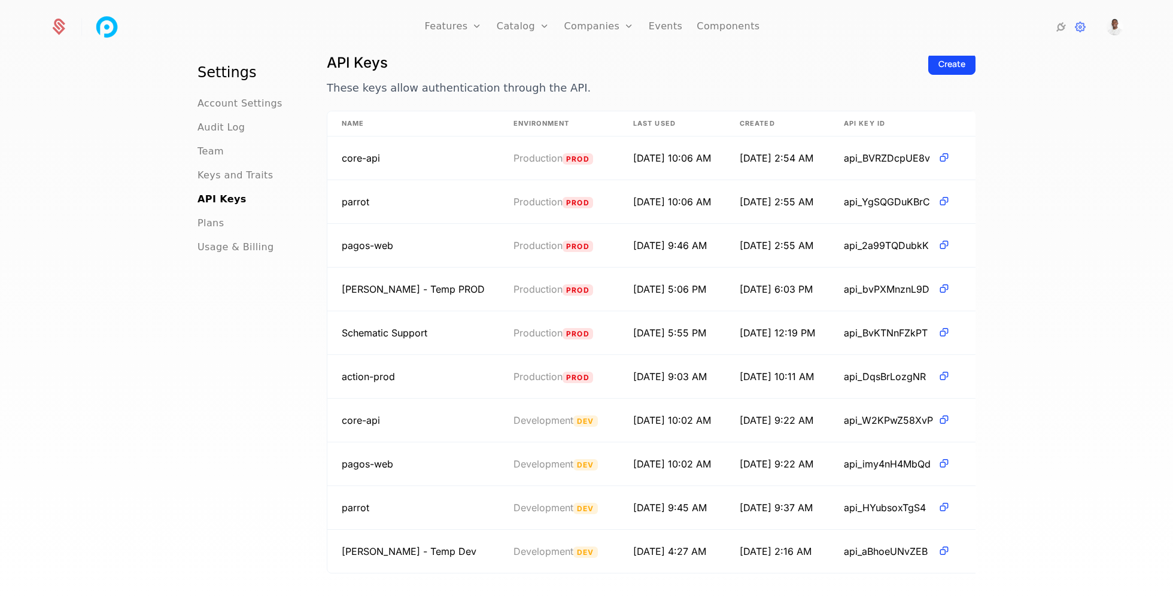
click at [212, 220] on span "Plans" at bounding box center [211, 223] width 26 height 14
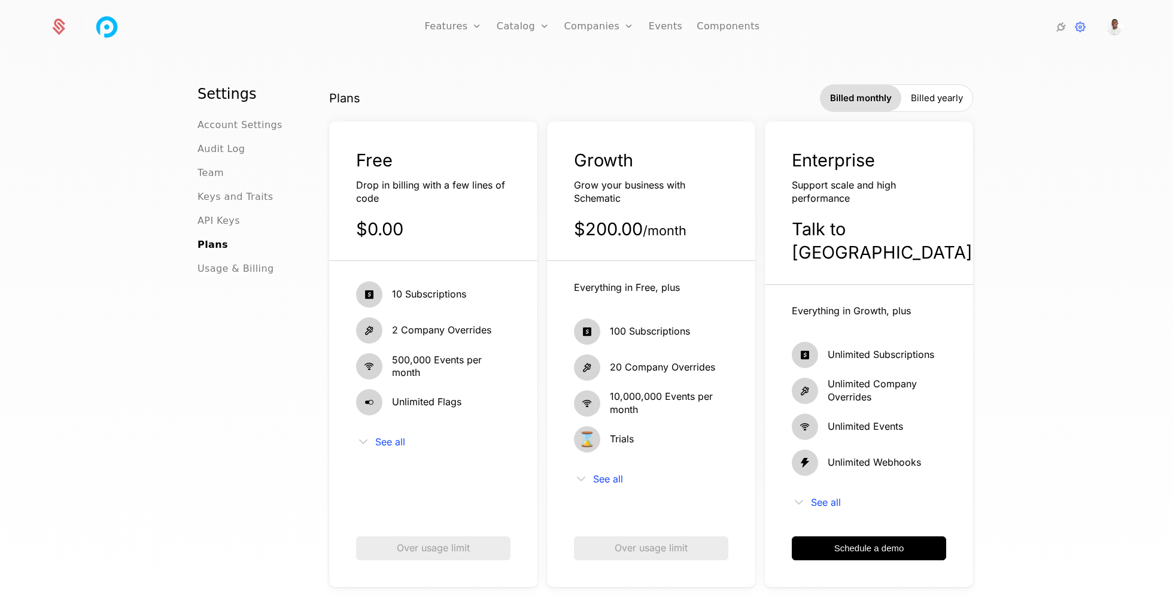
click at [922, 95] on span "Billed yearly" at bounding box center [937, 98] width 52 height 12
click at [843, 89] on div "Billed monthly" at bounding box center [860, 98] width 80 height 26
click at [235, 276] on div "Settings Account Settings Audit Log Team Keys and Traits API Keys Plans Usage &…" at bounding box center [248, 344] width 101 height 520
click at [235, 268] on span "Usage & Billing" at bounding box center [236, 269] width 77 height 14
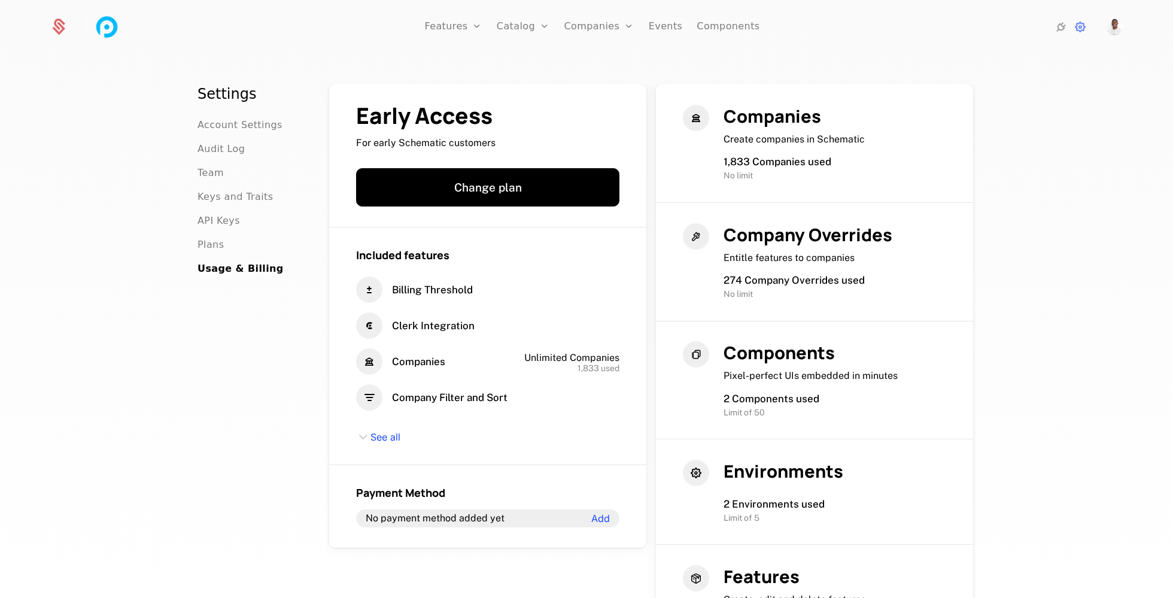
scroll to position [567, 0]
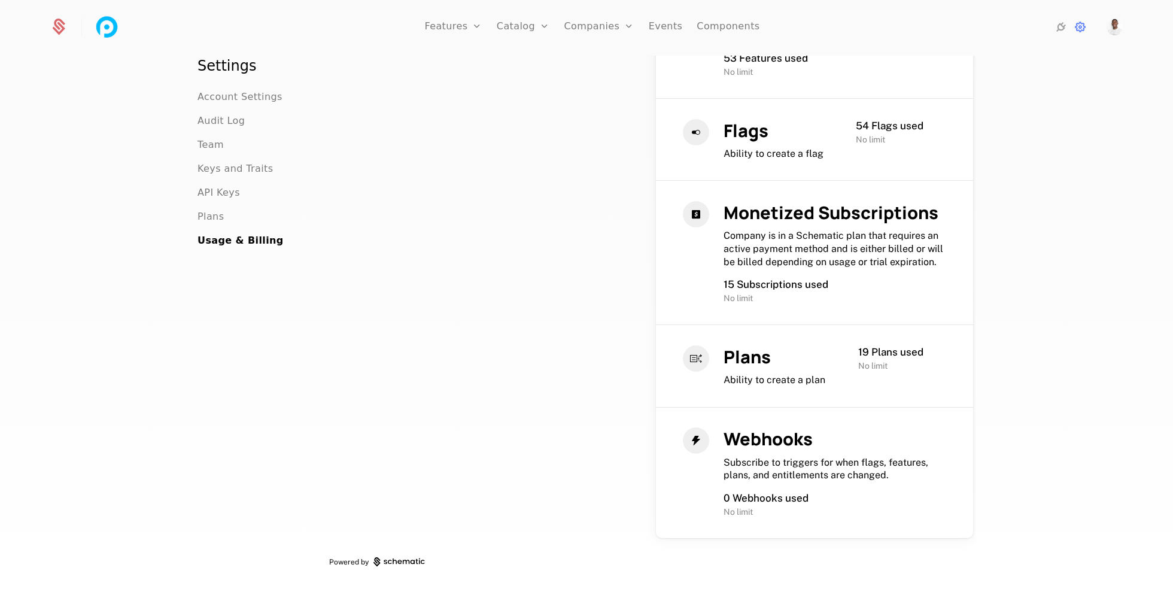
click at [217, 93] on span "Account Settings" at bounding box center [240, 97] width 85 height 14
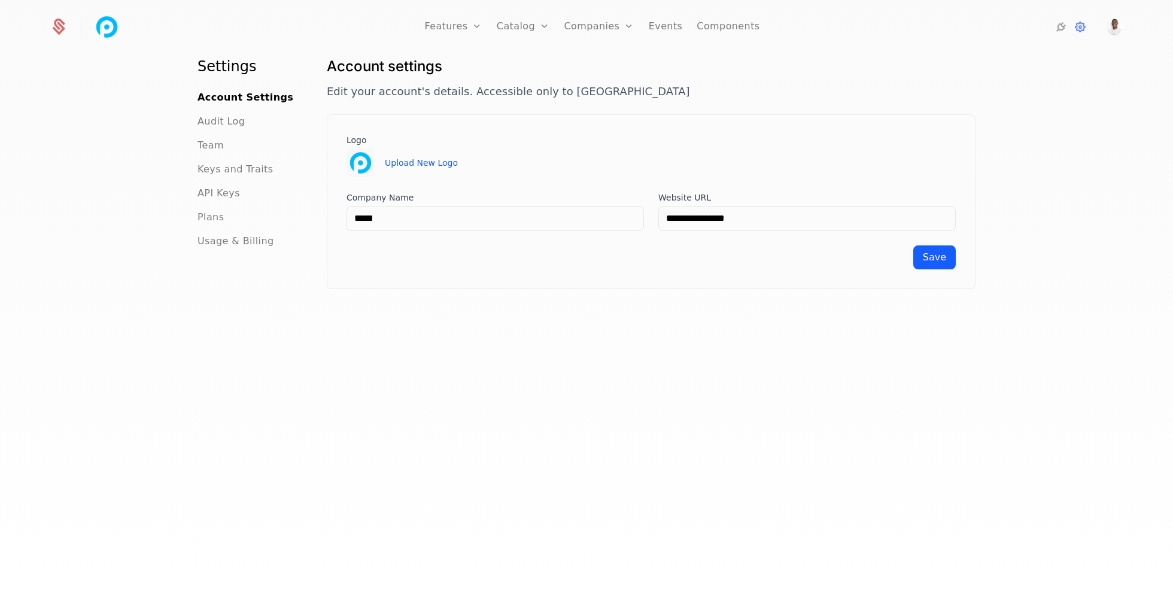
click at [1126, 23] on div "Features Features Flags Catalog Plans Add Ons Credits Configuration Companies C…" at bounding box center [586, 27] width 1103 height 54
click at [1121, 23] on img "Open user button" at bounding box center [1115, 27] width 17 height 17
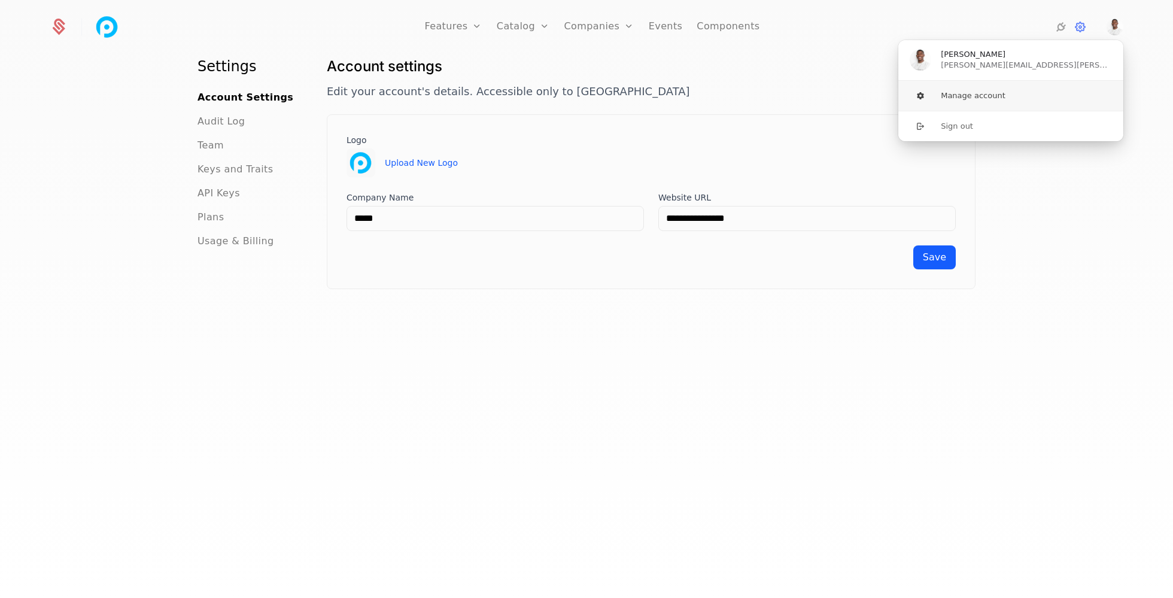
click at [1019, 92] on button "Manage account" at bounding box center [1011, 96] width 226 height 30
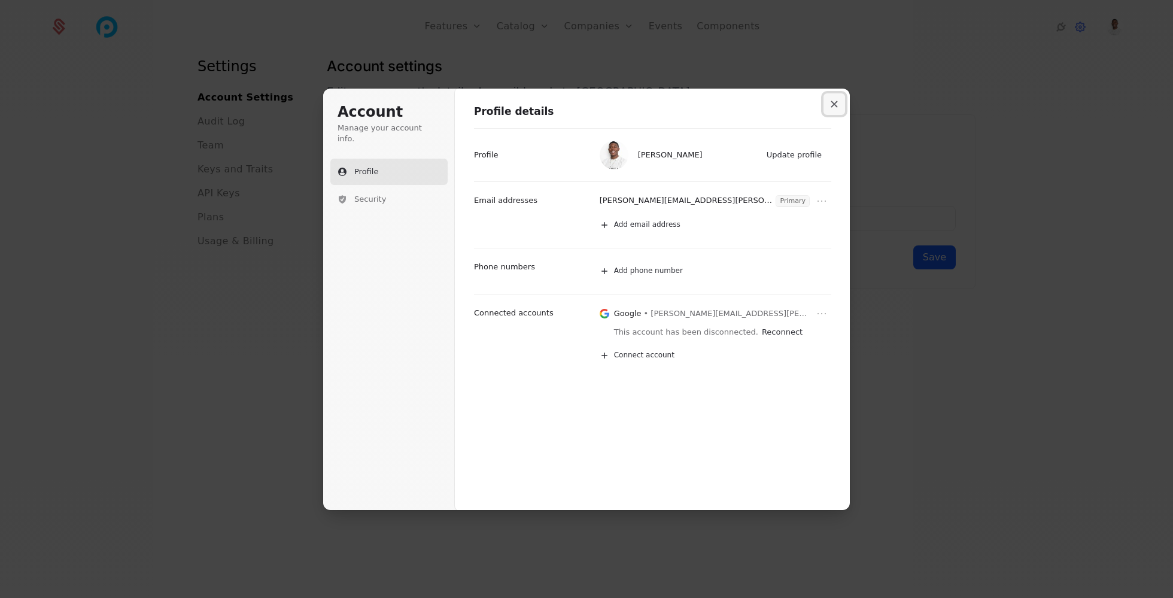
click at [829, 101] on button "Close modal" at bounding box center [835, 104] width 22 height 22
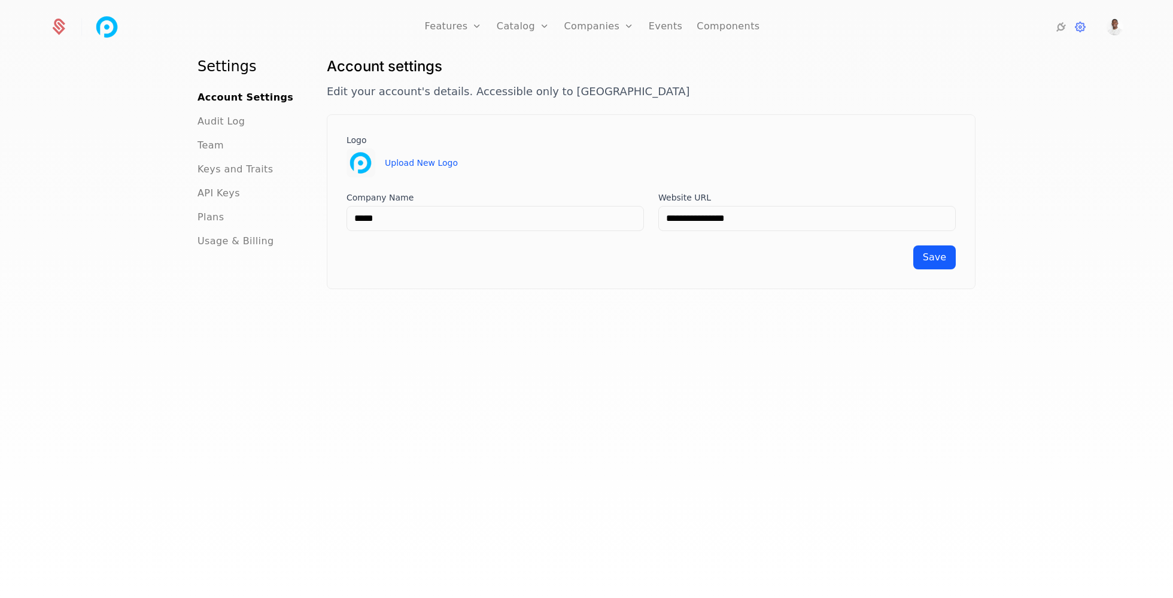
click at [435, 33] on link "Features" at bounding box center [452, 27] width 57 height 54
select select "***"
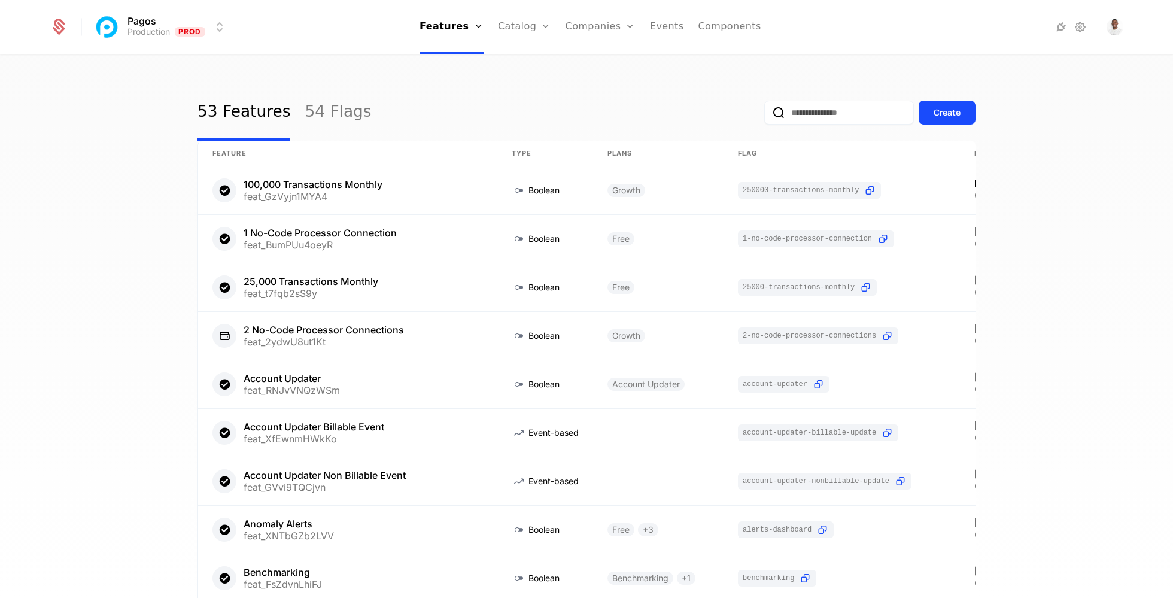
click at [464, 63] on link "Features" at bounding box center [461, 59] width 55 height 10
click at [470, 82] on link "Flags" at bounding box center [461, 78] width 55 height 10
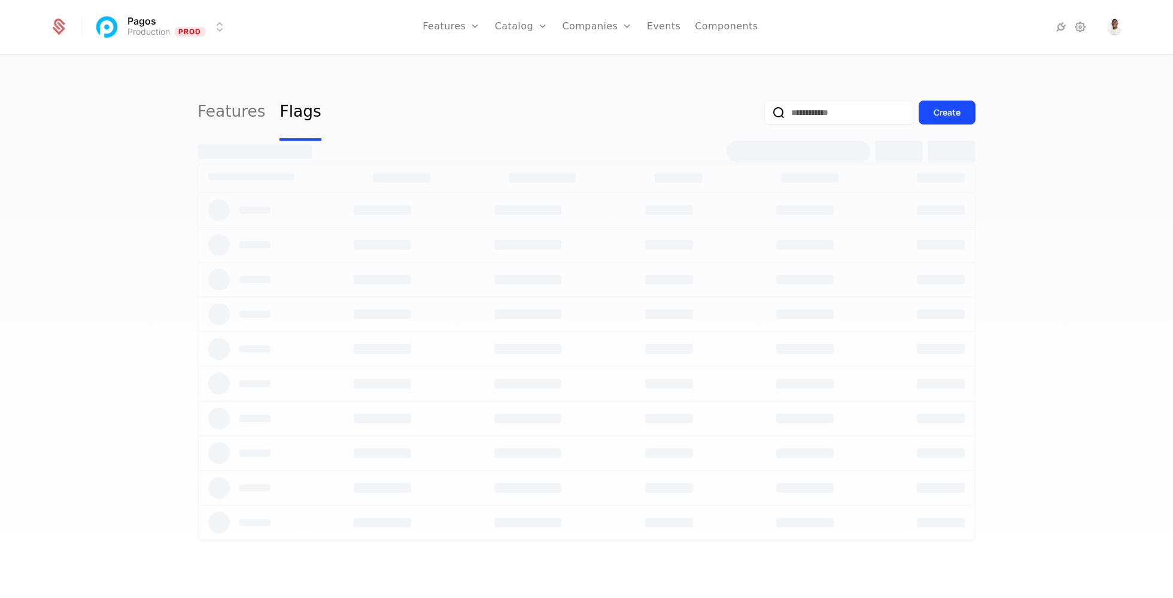
select select "***"
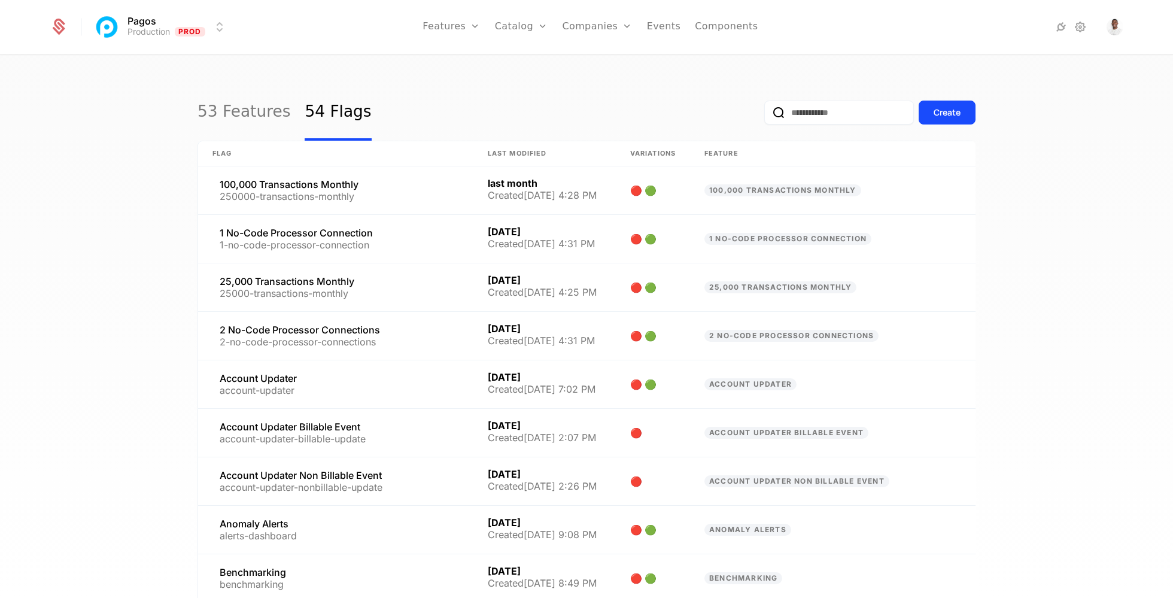
click at [461, 61] on link "Features" at bounding box center [464, 59] width 55 height 10
select select "***"
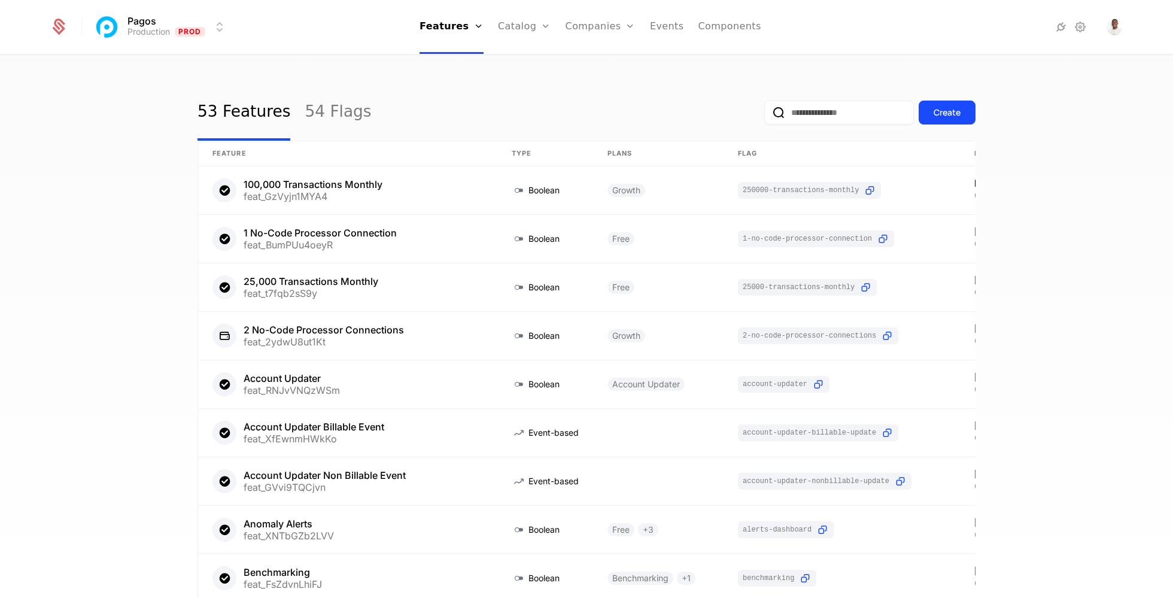
click at [145, 38] on html "Pagos Production Prod Features Features Flags Catalog Plans Add Ons Credits Con…" at bounding box center [586, 299] width 1173 height 598
click at [233, 110] on button "Manage" at bounding box center [247, 114] width 94 height 22
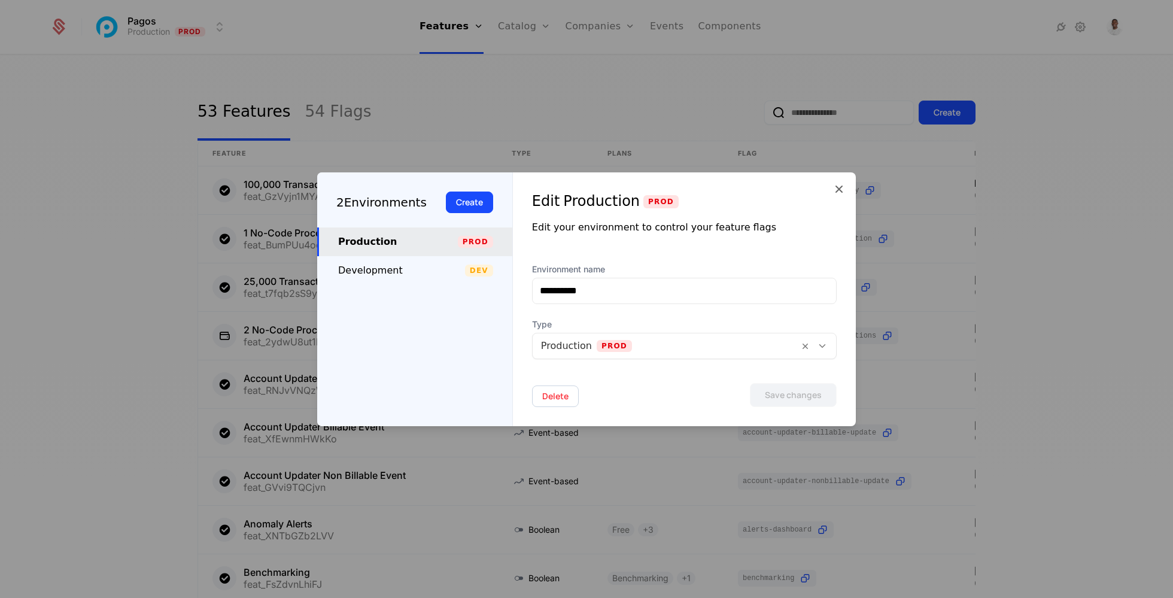
click at [835, 192] on icon at bounding box center [839, 189] width 14 height 14
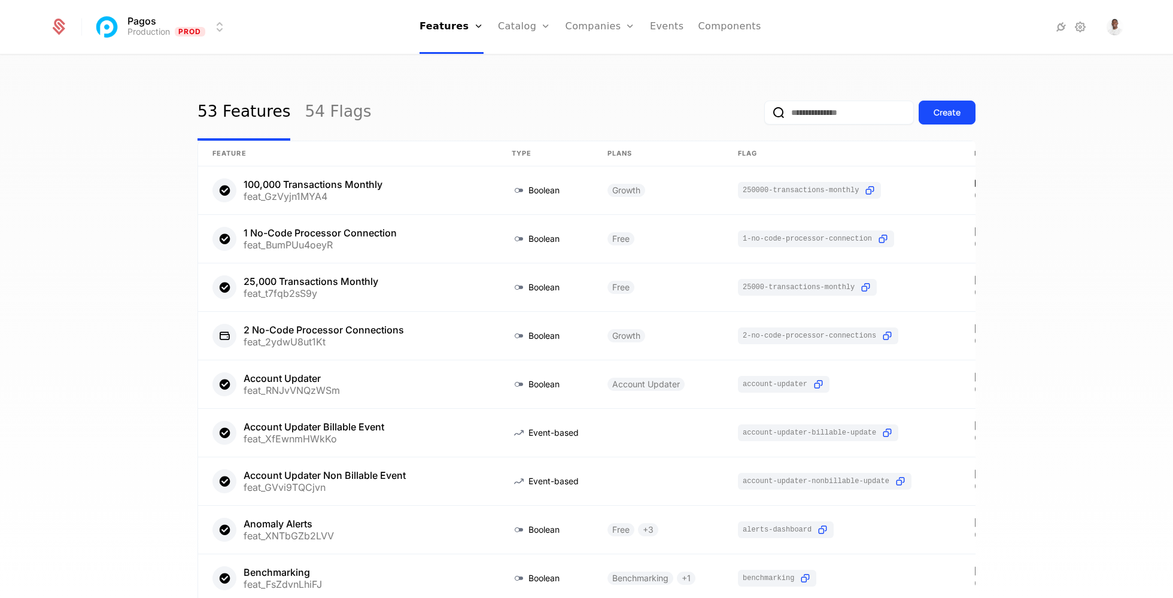
click at [50, 28] on icon at bounding box center [58, 27] width 17 height 17
select select "***"
